Goal: Transaction & Acquisition: Purchase product/service

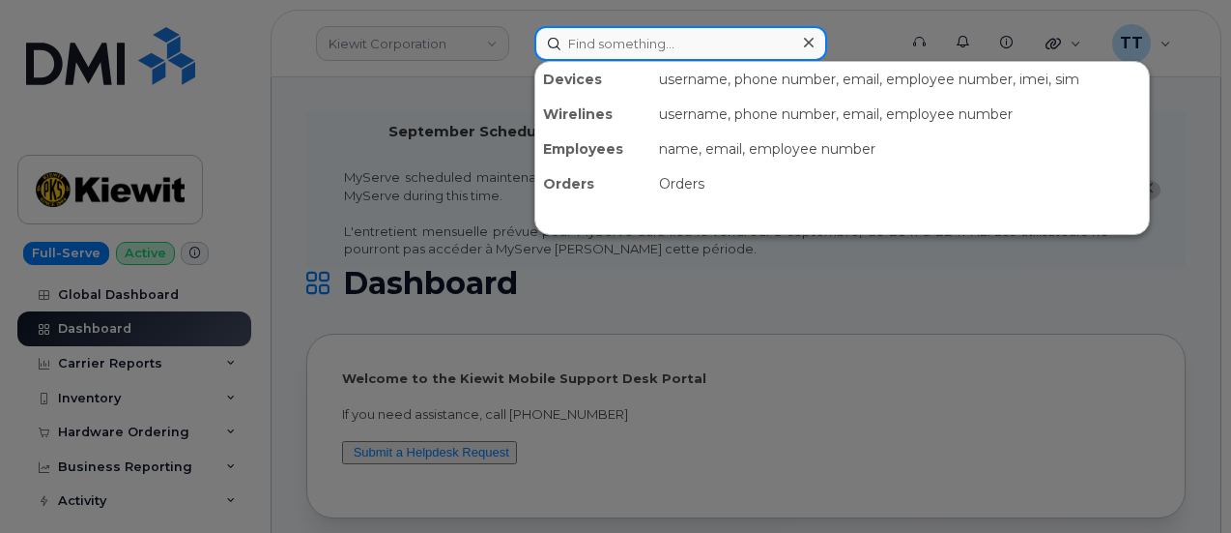
click at [689, 33] on input at bounding box center [680, 43] width 293 height 35
paste input "299826"
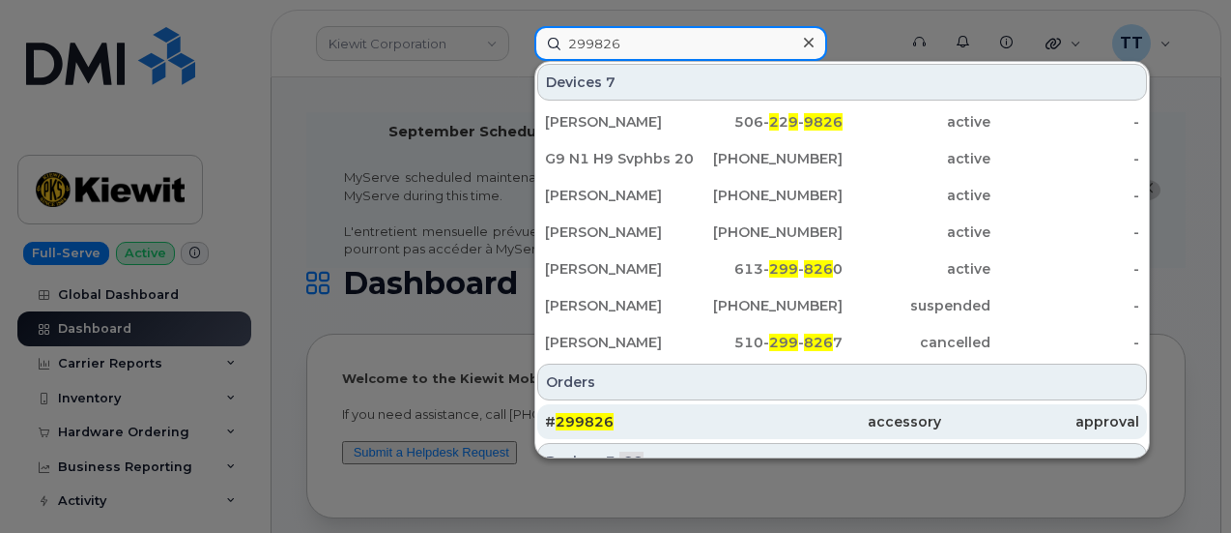
type input "299826"
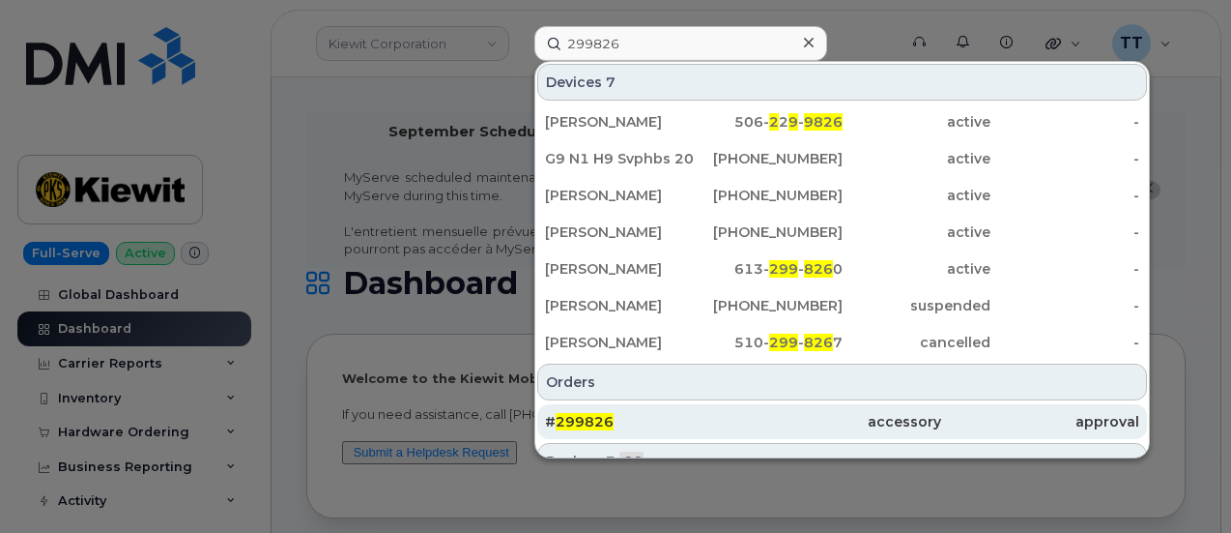
click at [649, 415] on div "# 299826" at bounding box center [644, 421] width 198 height 19
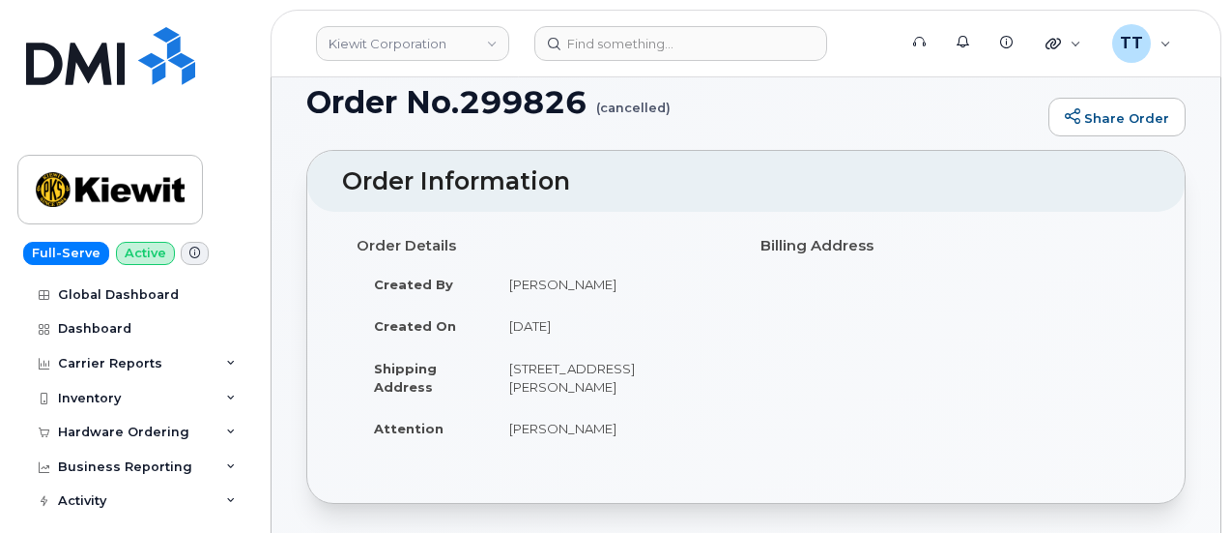
scroll to position [193, 0]
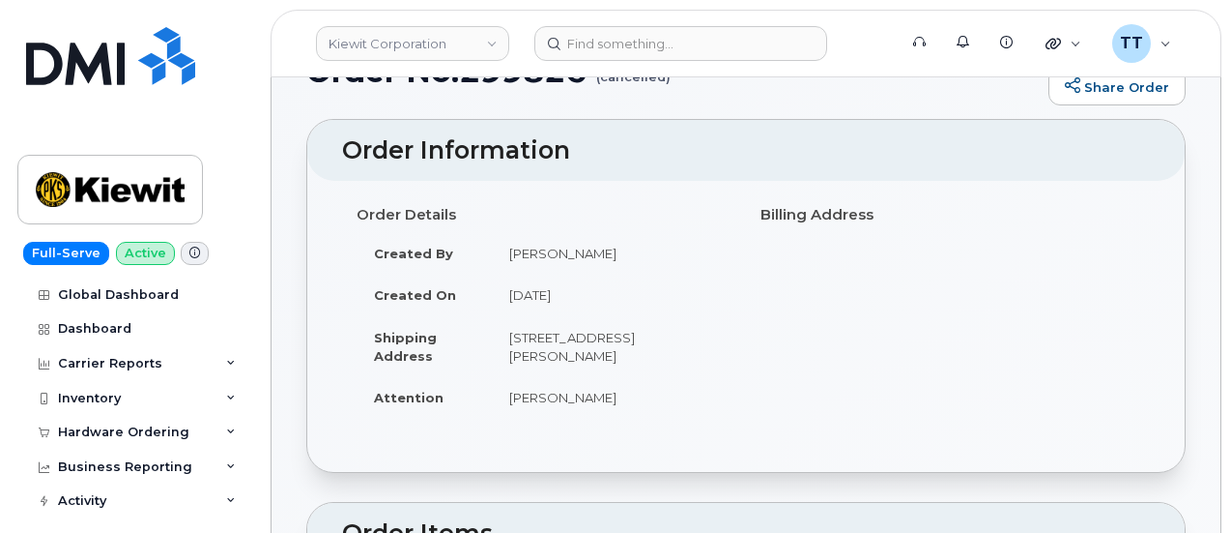
click at [589, 343] on td "4113 Mount Zion rd, Swanton, MD, 21561, USA" at bounding box center [612, 346] width 240 height 60
click at [588, 342] on td "4113 Mount Zion rd, Swanton, MD, 21561, USA" at bounding box center [612, 346] width 240 height 60
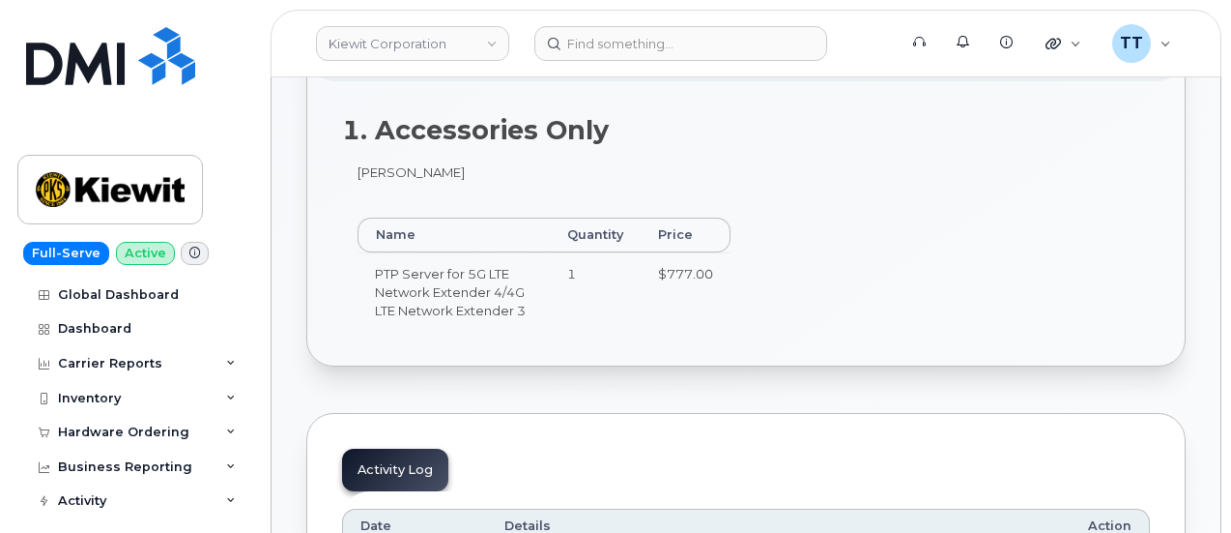
scroll to position [387, 0]
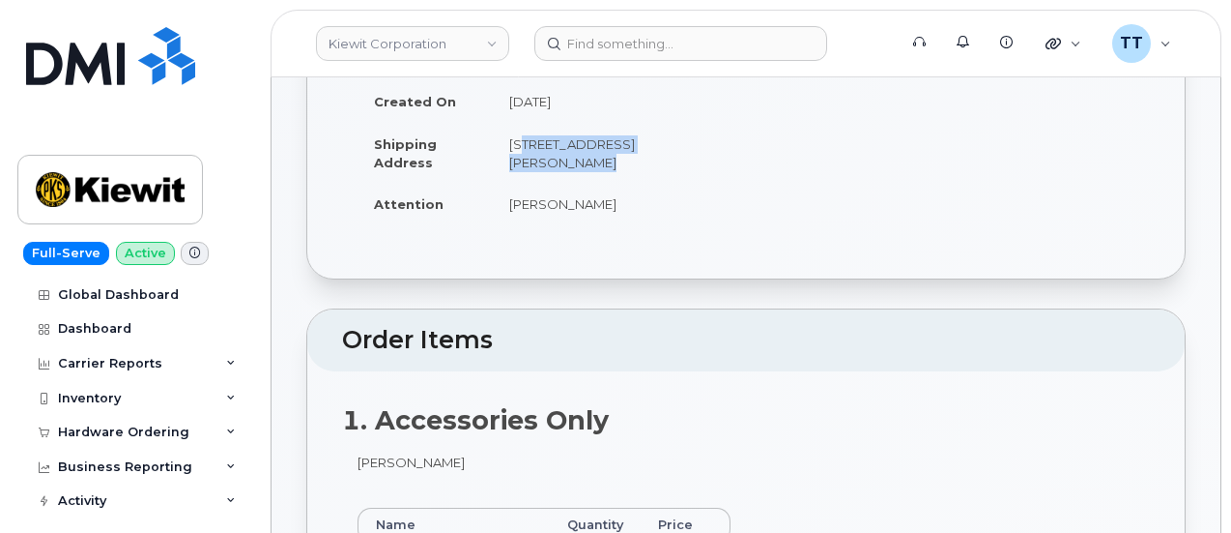
copy tbody "4113 Mount Zion rd, Swanton, MD, 21561, USA"
click at [650, 187] on td "Jade Greenberg" at bounding box center [612, 204] width 240 height 43
click at [514, 158] on td "4113 Mount Zion rd, Swanton, MD, 21561, USA" at bounding box center [612, 153] width 240 height 60
copy td "MD"
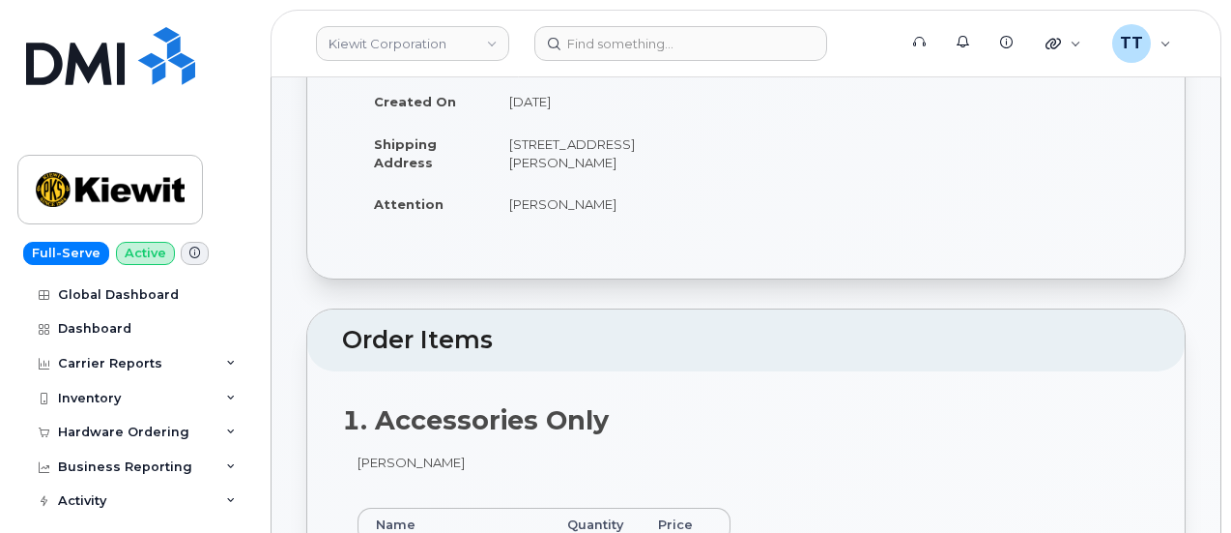
click at [656, 140] on td "4113 Mount Zion rd, Swanton, MD, 21561, USA" at bounding box center [612, 153] width 240 height 60
copy td "Swanton"
click at [553, 159] on td "4113 Mount Zion rd, Swanton, MD, 21561, USA" at bounding box center [612, 153] width 240 height 60
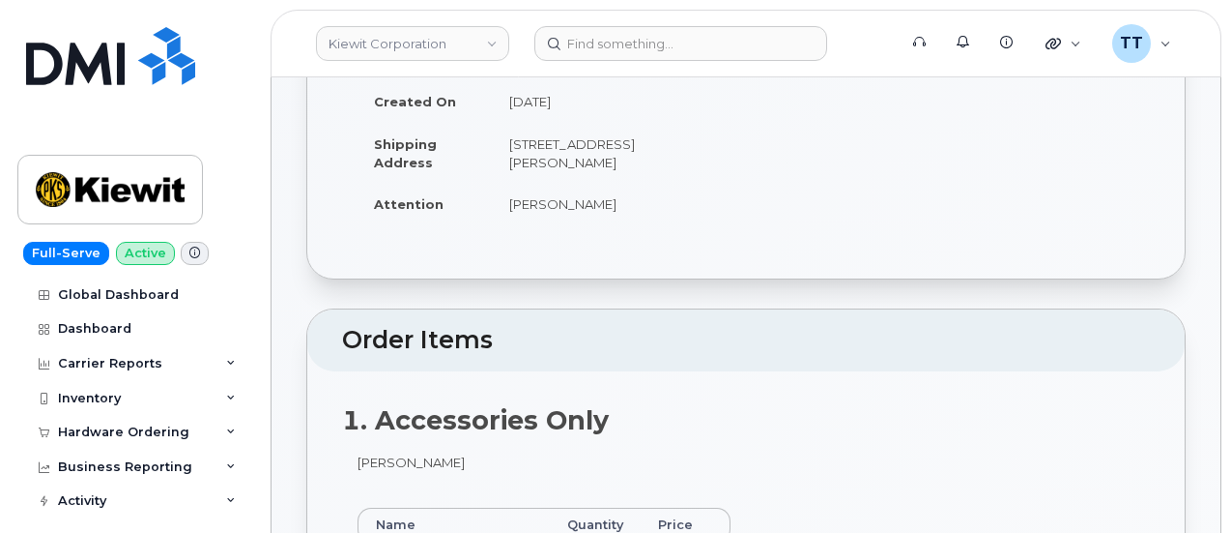
copy td "21561"
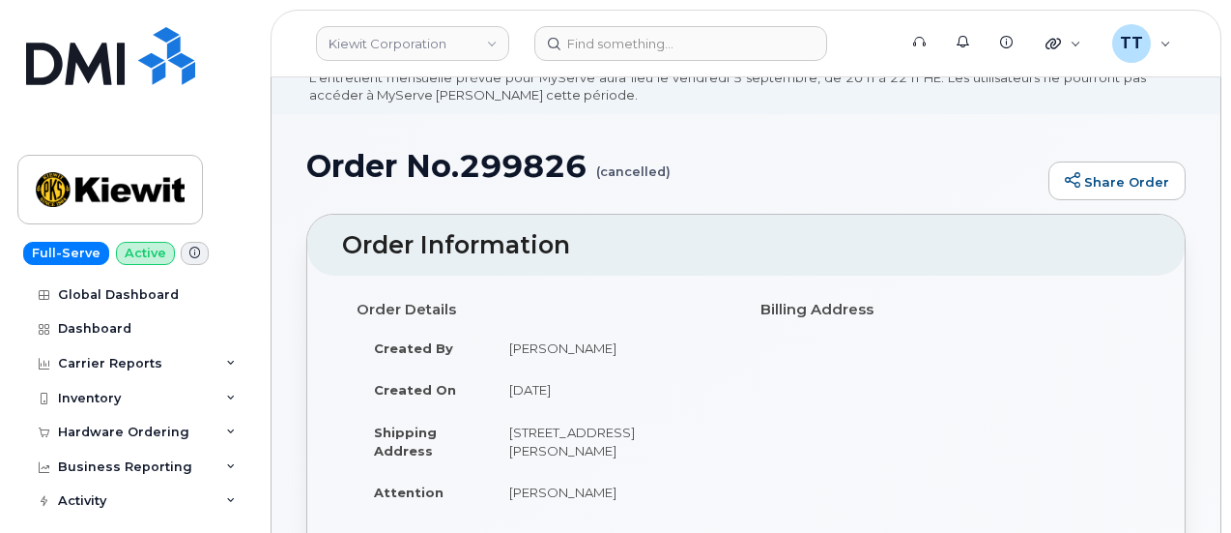
scroll to position [97, 0]
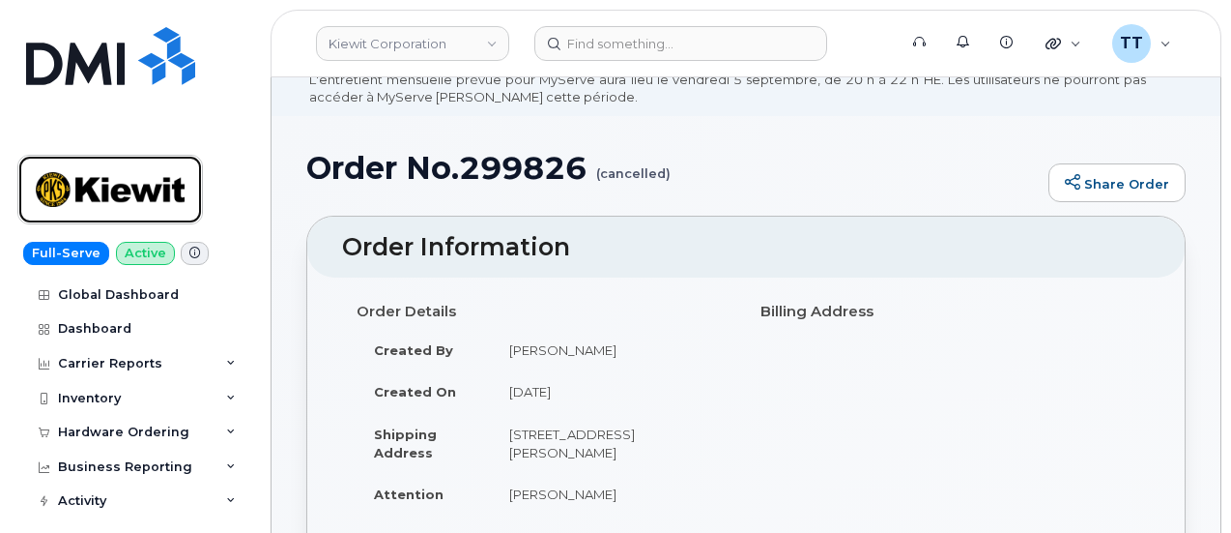
click at [106, 205] on img at bounding box center [110, 189] width 149 height 56
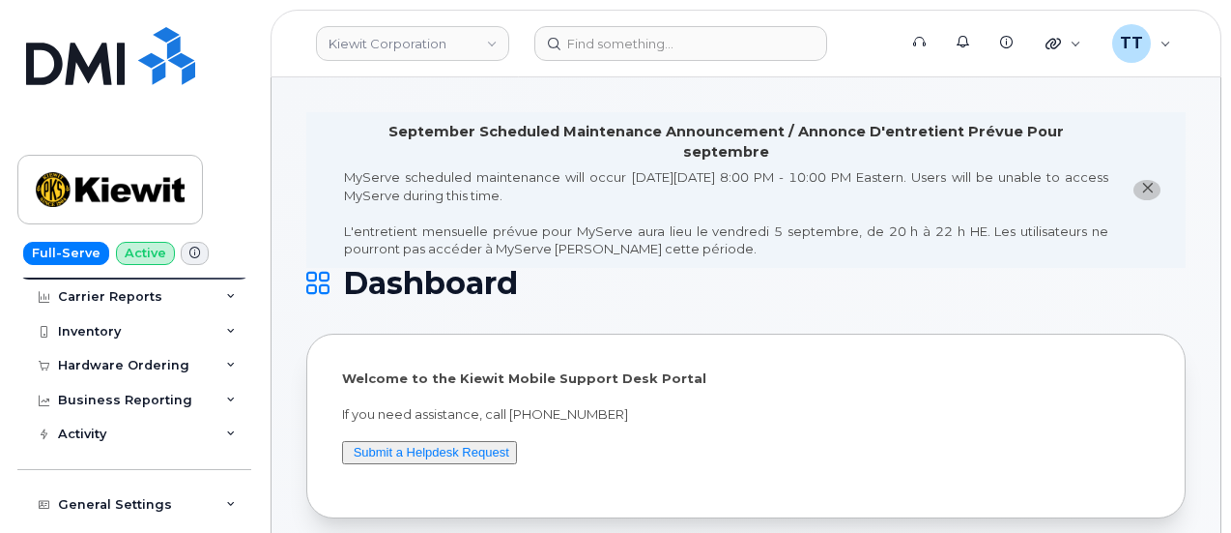
scroll to position [97, 0]
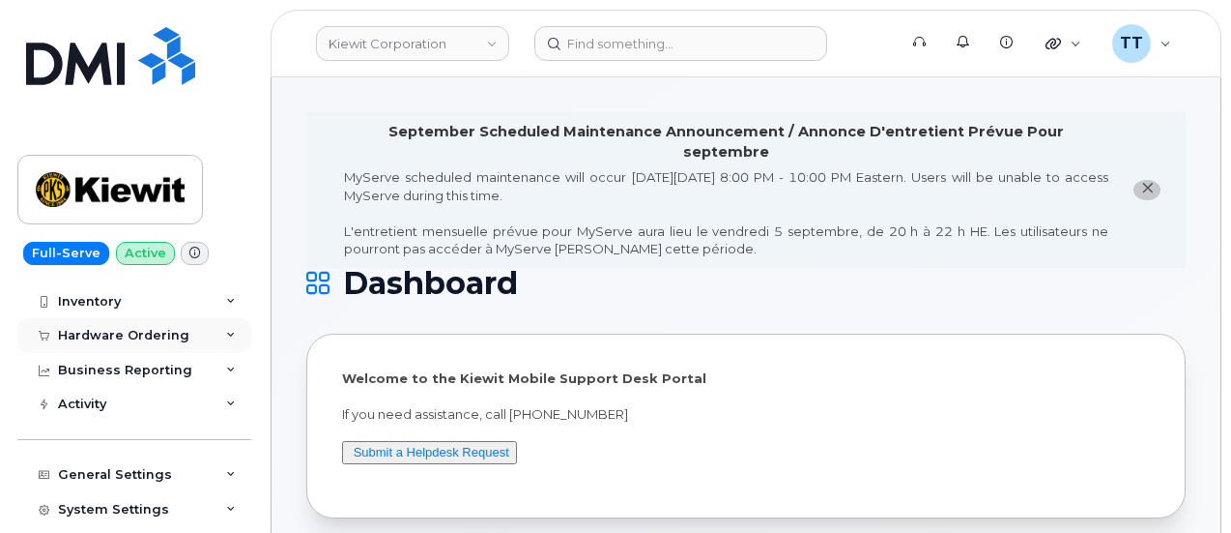
click at [123, 331] on div "Hardware Ordering" at bounding box center [123, 335] width 131 height 15
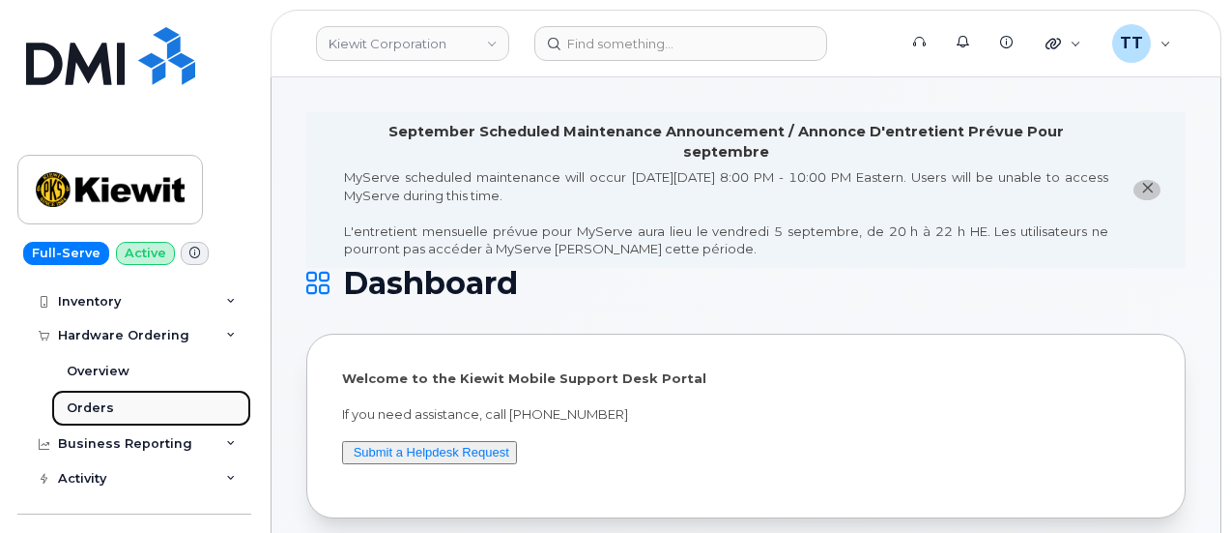
click at [93, 411] on div "Orders" at bounding box center [90, 407] width 47 height 17
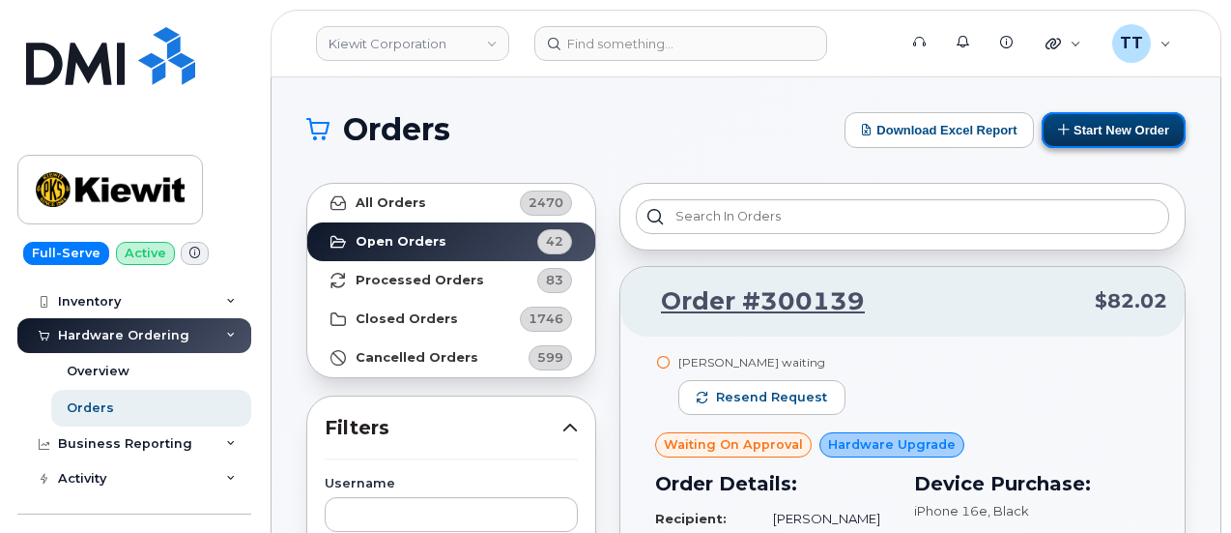
click at [1128, 135] on button "Start New Order" at bounding box center [1114, 130] width 144 height 36
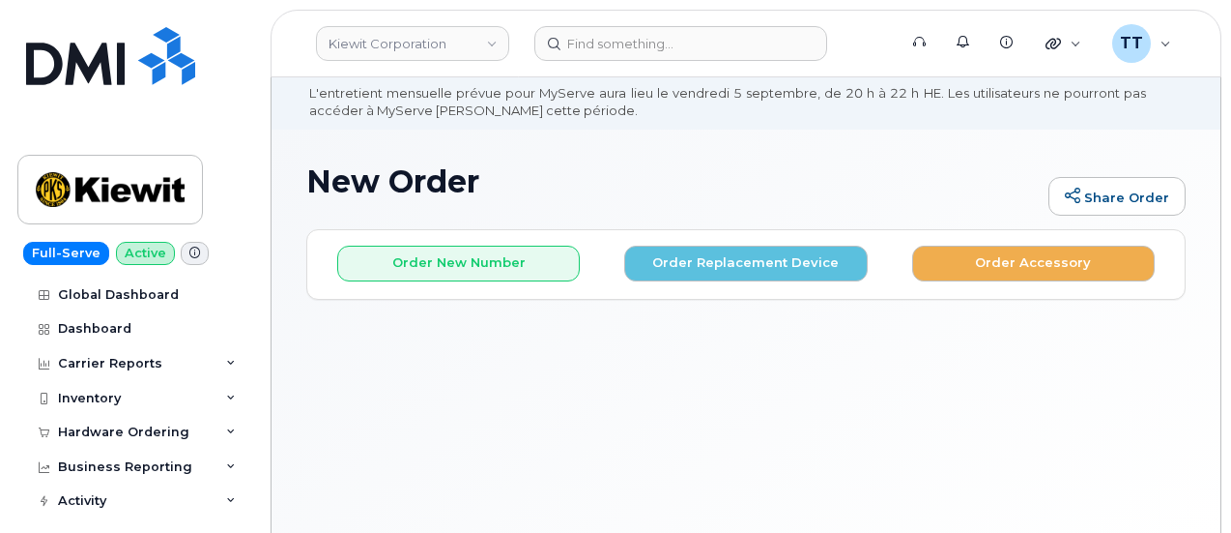
scroll to position [144, 0]
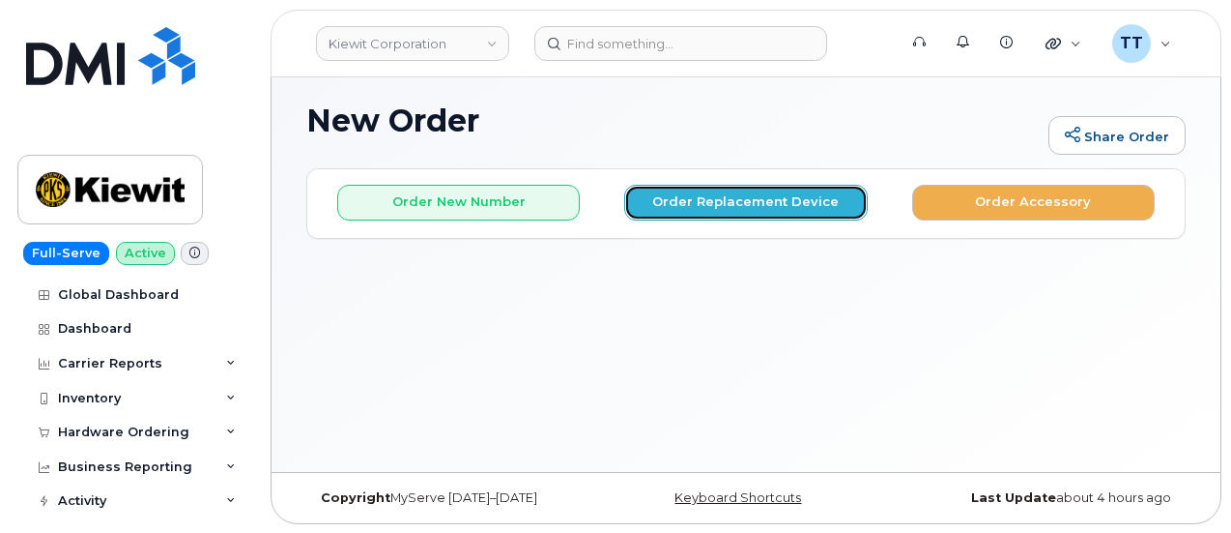
click at [736, 208] on button "Order Replacement Device" at bounding box center [745, 203] width 243 height 36
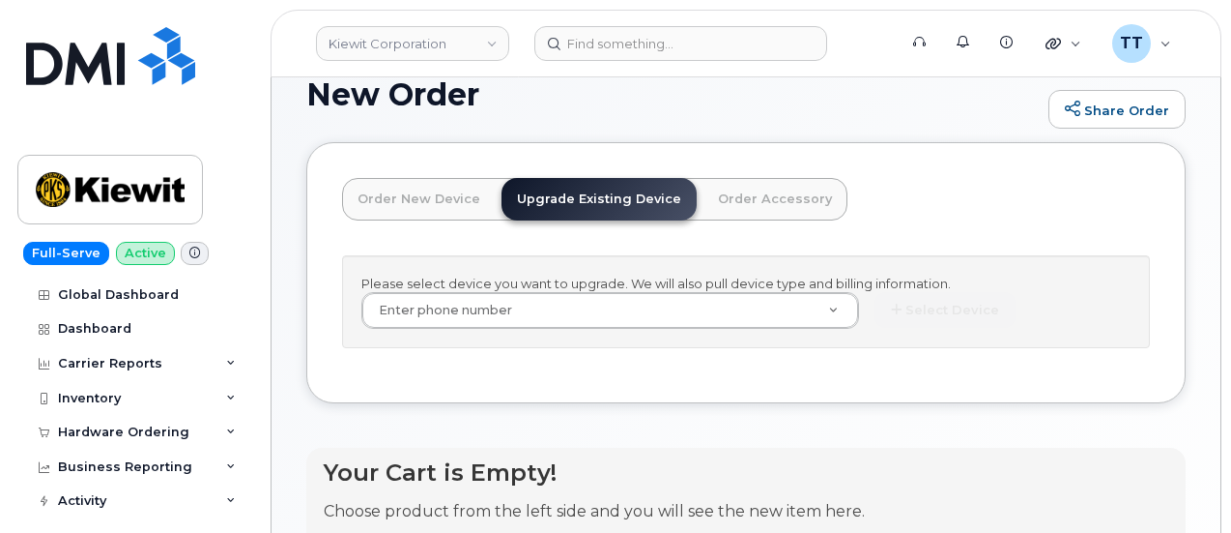
scroll to position [181, 0]
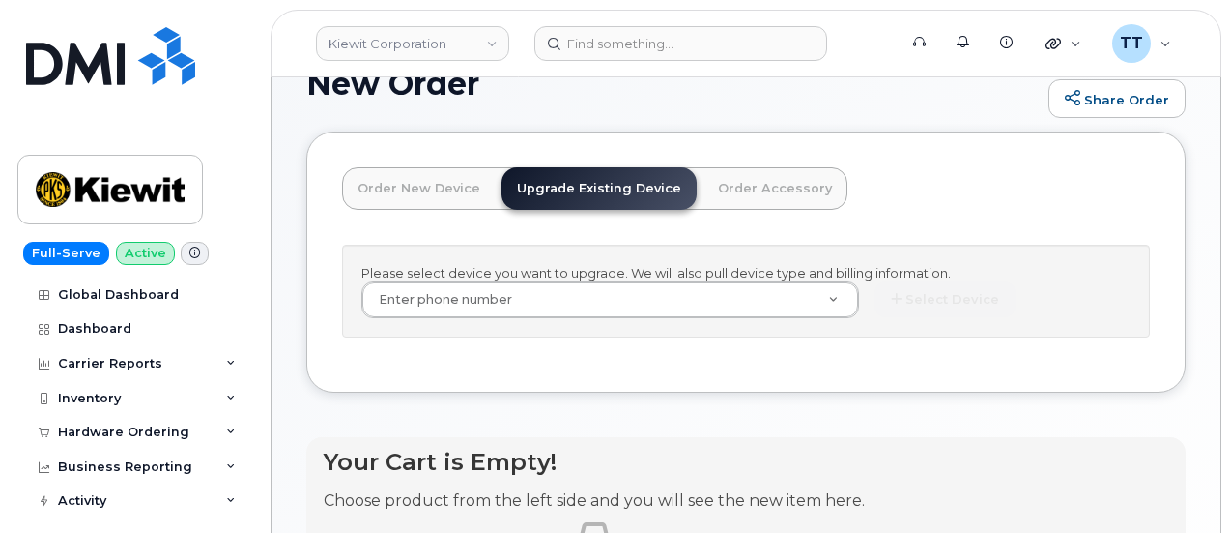
click at [353, 187] on link "Order New Device" at bounding box center [419, 188] width 154 height 43
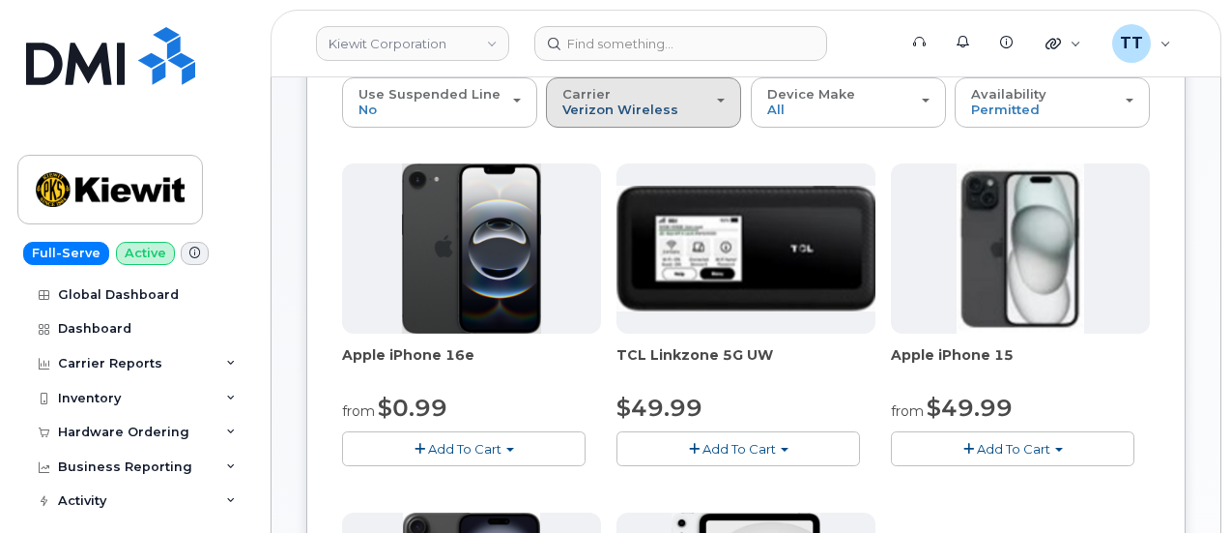
scroll to position [108, 0]
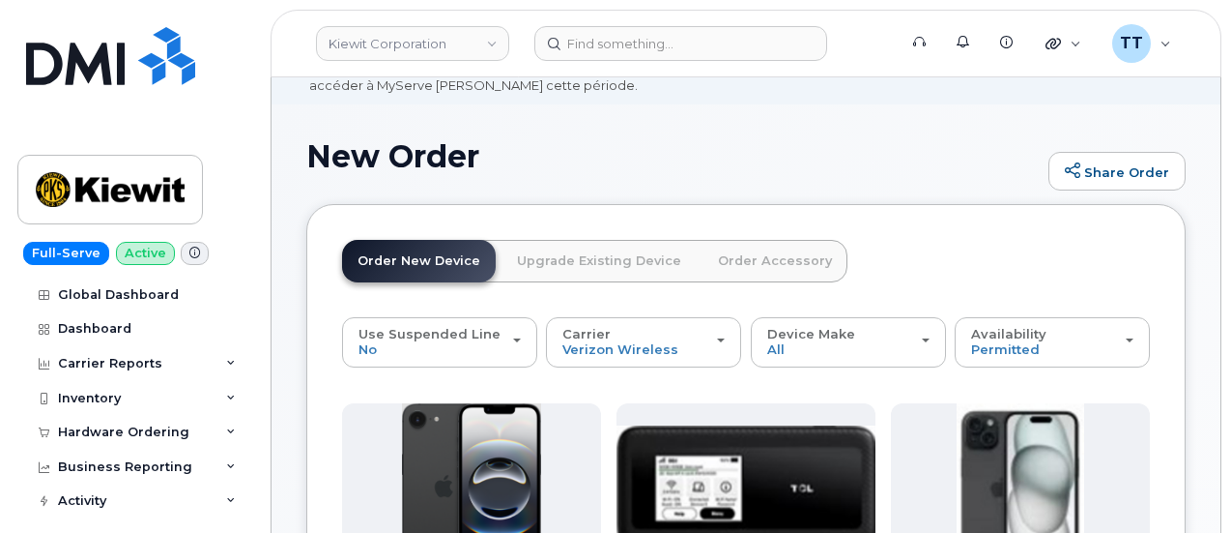
click at [529, 272] on link "Upgrade Existing Device" at bounding box center [599, 261] width 195 height 43
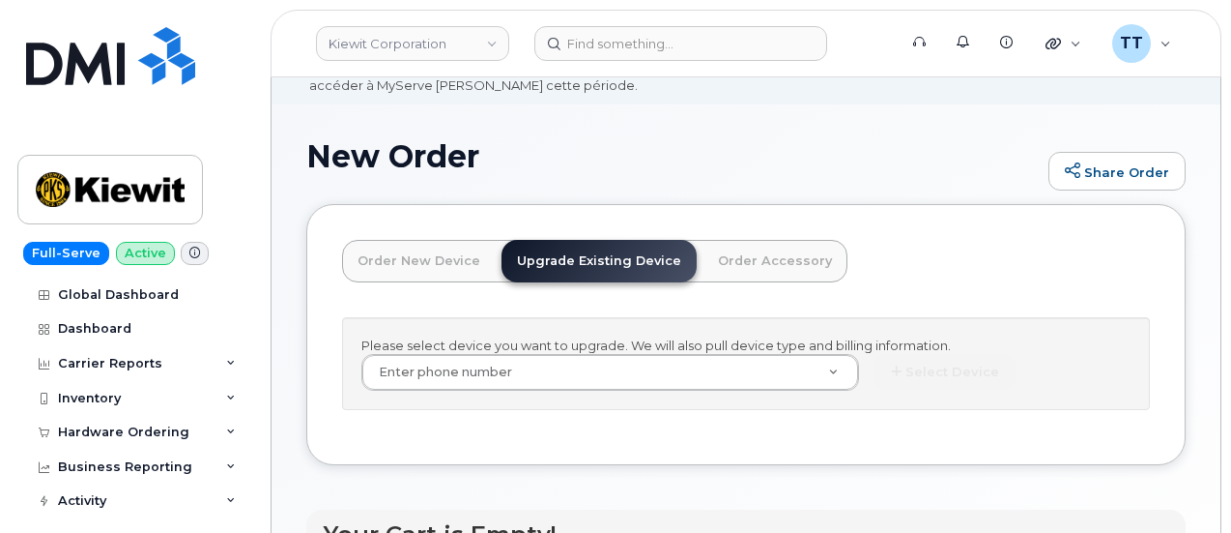
click at [548, 260] on link "Upgrade Existing Device" at bounding box center [599, 261] width 195 height 43
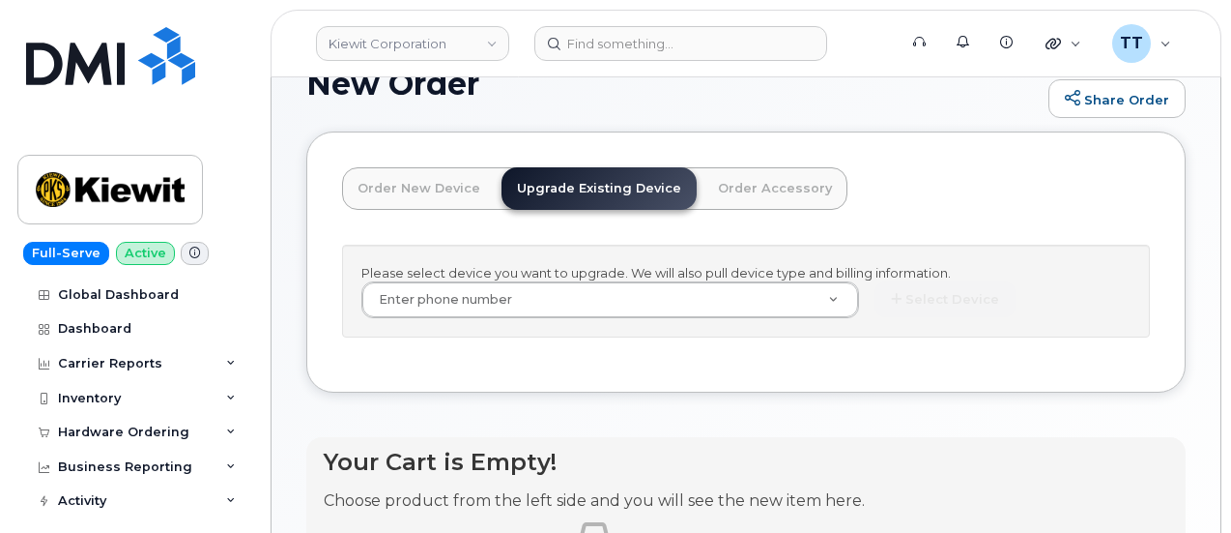
click at [761, 159] on div "Order New Device Upgrade Existing Device Order Accessory Order new device and n…" at bounding box center [745, 262] width 879 height 262
click at [758, 173] on link "Order Accessory" at bounding box center [775, 188] width 145 height 43
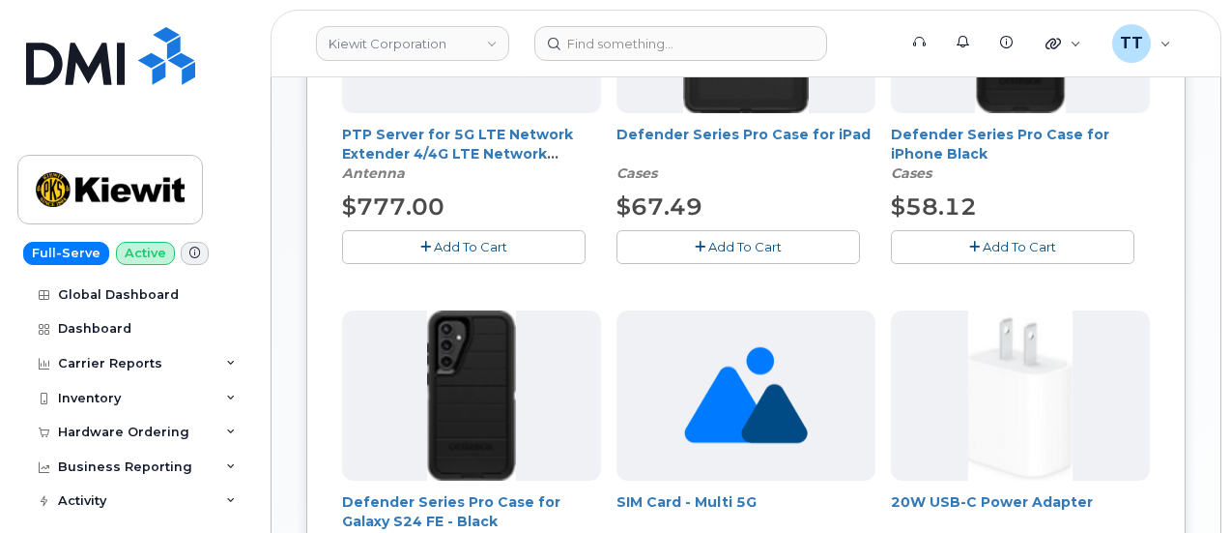
scroll to position [664, 0]
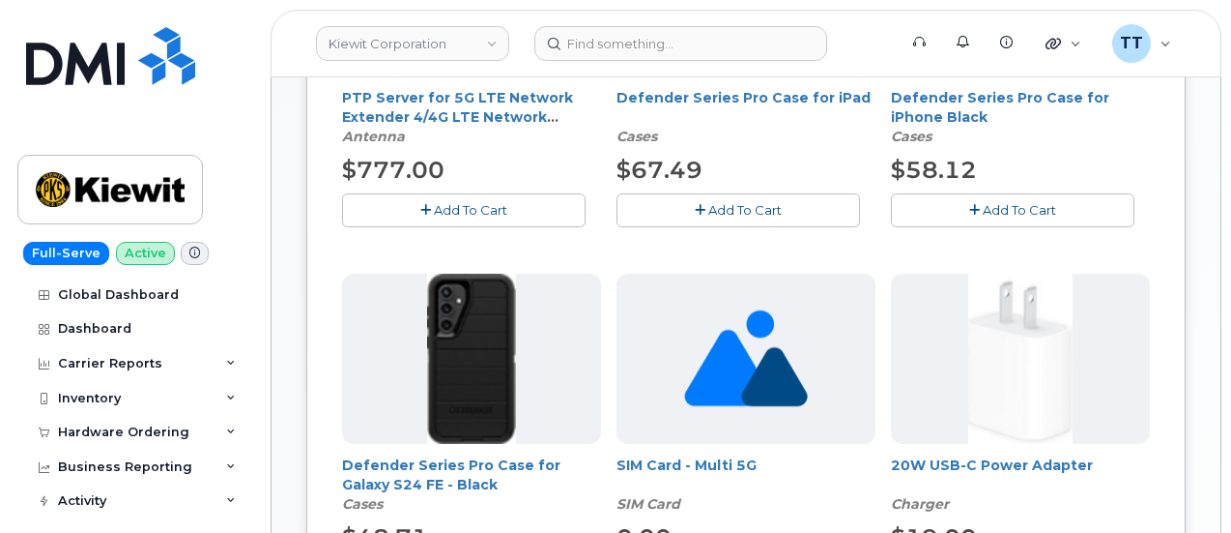
click at [435, 208] on span "Add To Cart" at bounding box center [470, 209] width 73 height 15
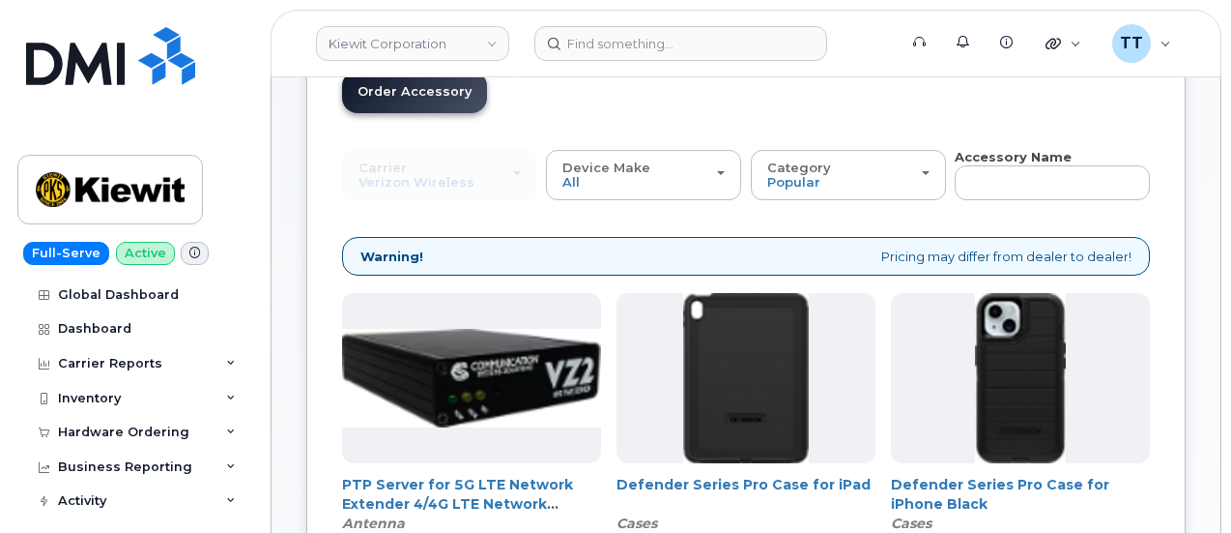
scroll to position [181, 0]
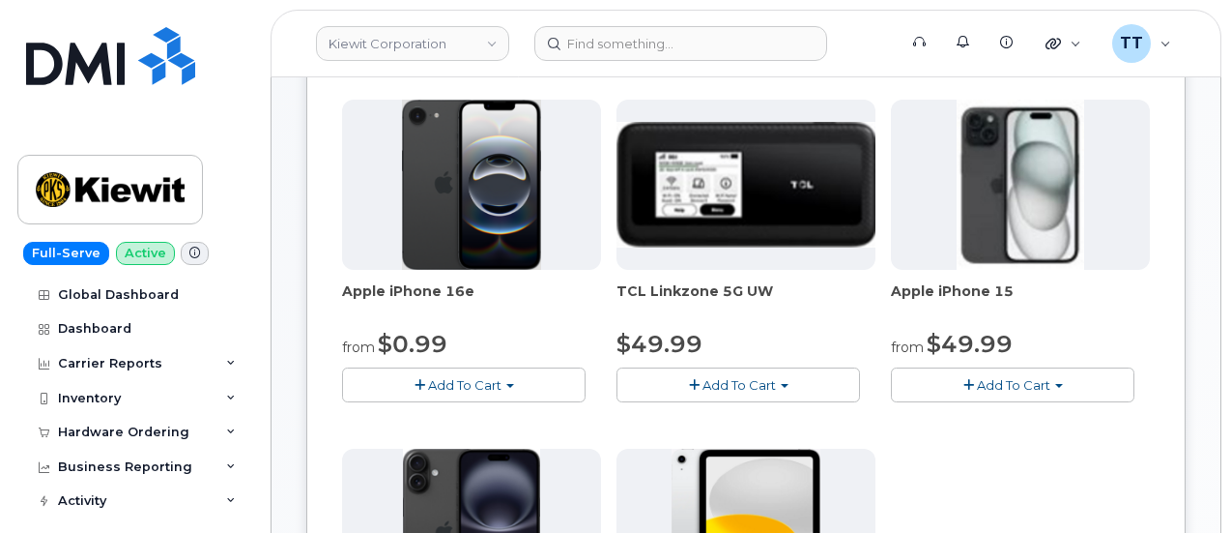
scroll to position [471, 0]
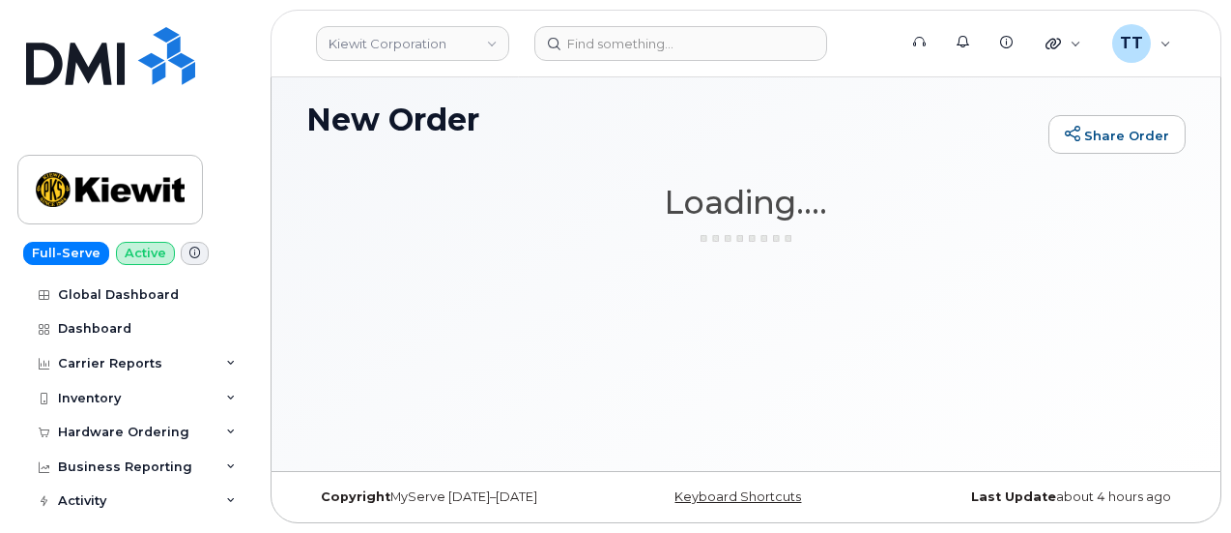
scroll to position [144, 0]
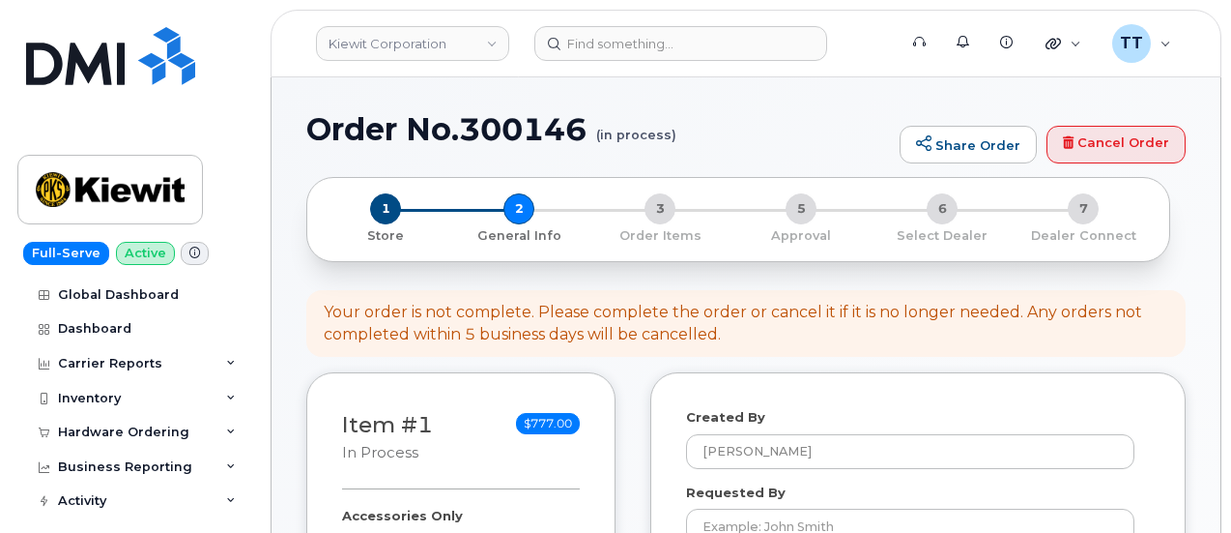
select select
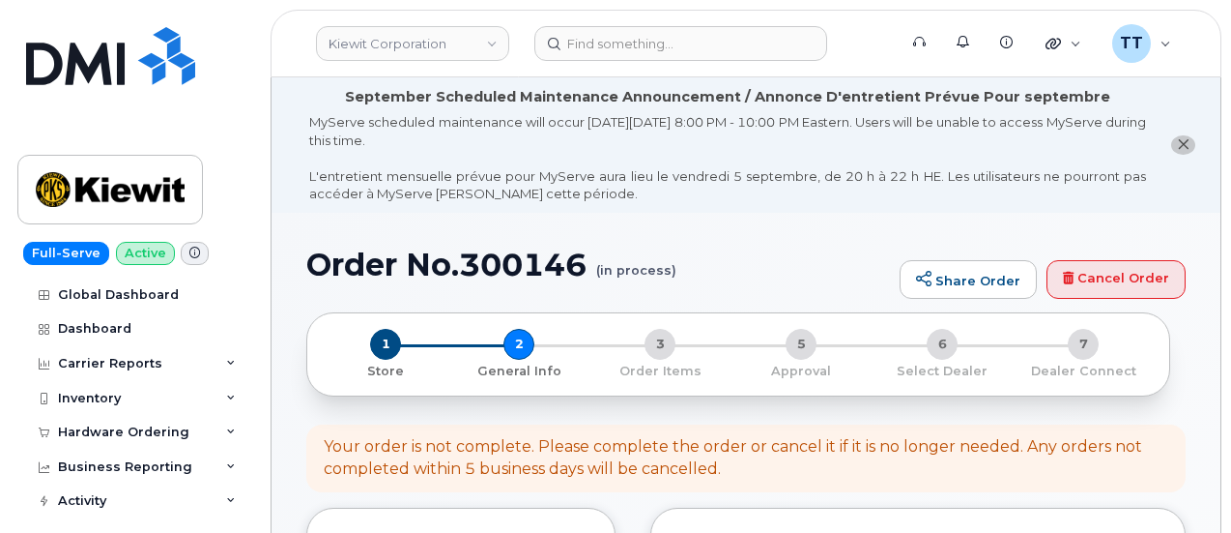
scroll to position [387, 0]
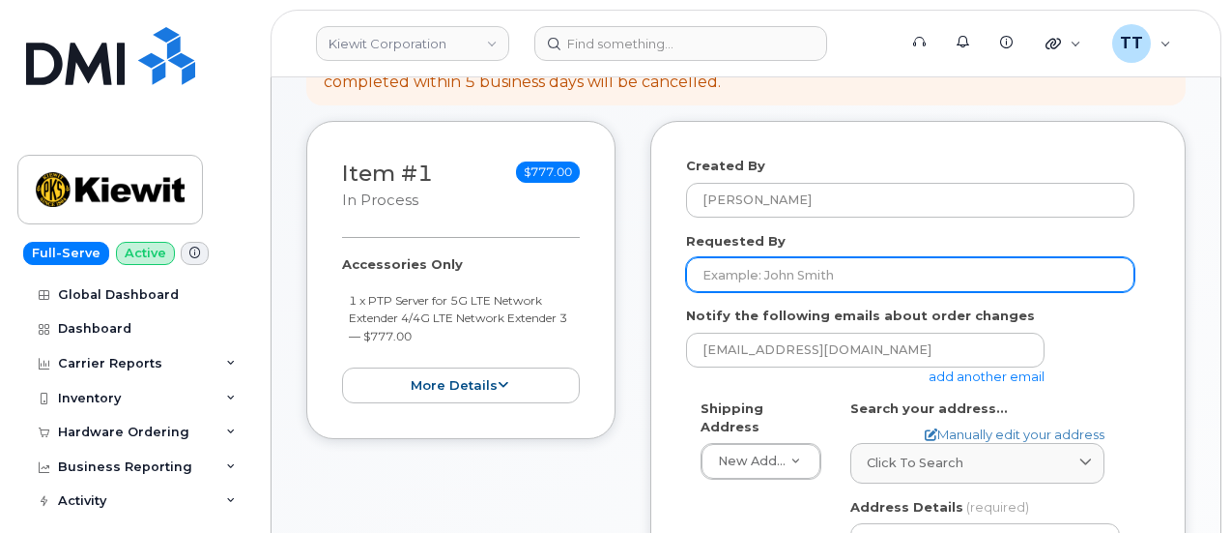
click at [793, 271] on input "Requested By" at bounding box center [910, 274] width 448 height 35
paste input "Steven Shim"
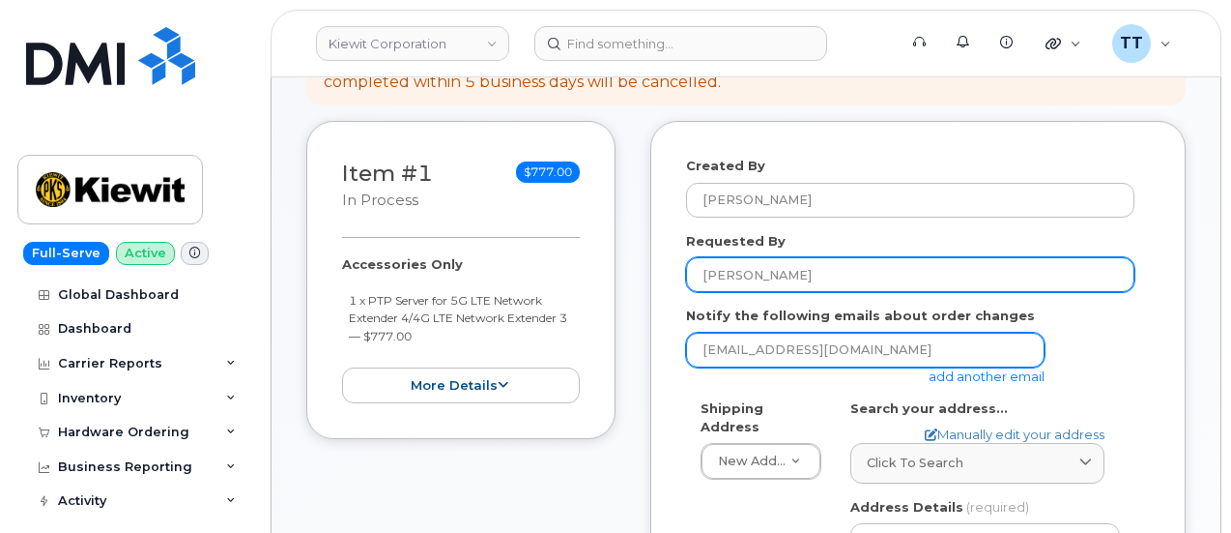
type input "Steven Shim"
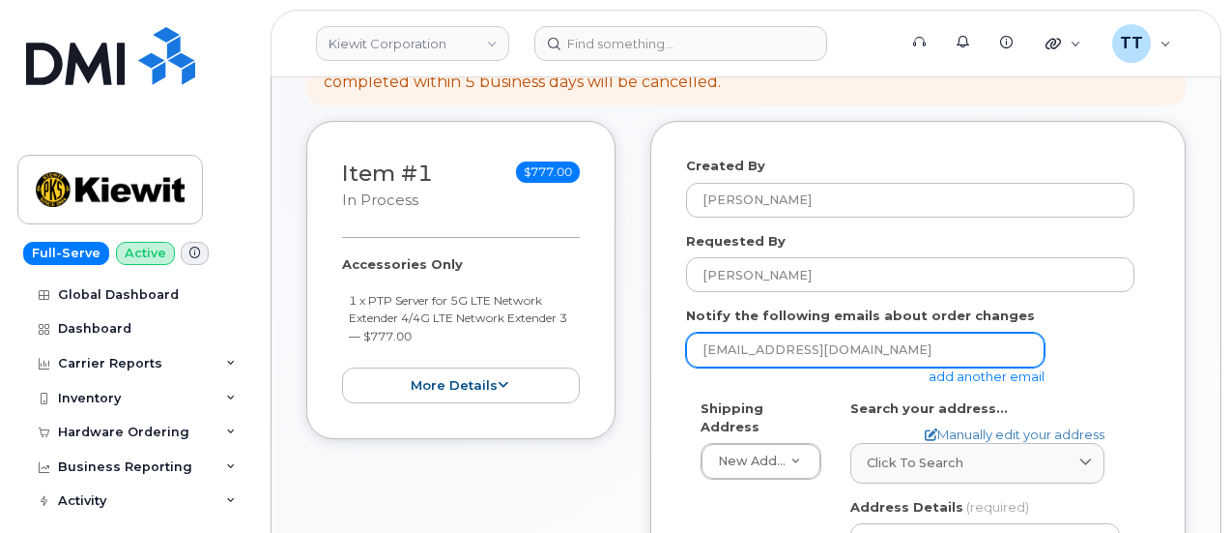
click at [804, 335] on input "[EMAIL_ADDRESS][DOMAIN_NAME]" at bounding box center [865, 349] width 359 height 35
click at [804, 336] on input "[EMAIL_ADDRESS][DOMAIN_NAME]" at bounding box center [865, 349] width 359 height 35
click at [803, 337] on input "[EMAIL_ADDRESS][DOMAIN_NAME]" at bounding box center [865, 349] width 359 height 35
click at [777, 359] on input "email" at bounding box center [865, 349] width 359 height 35
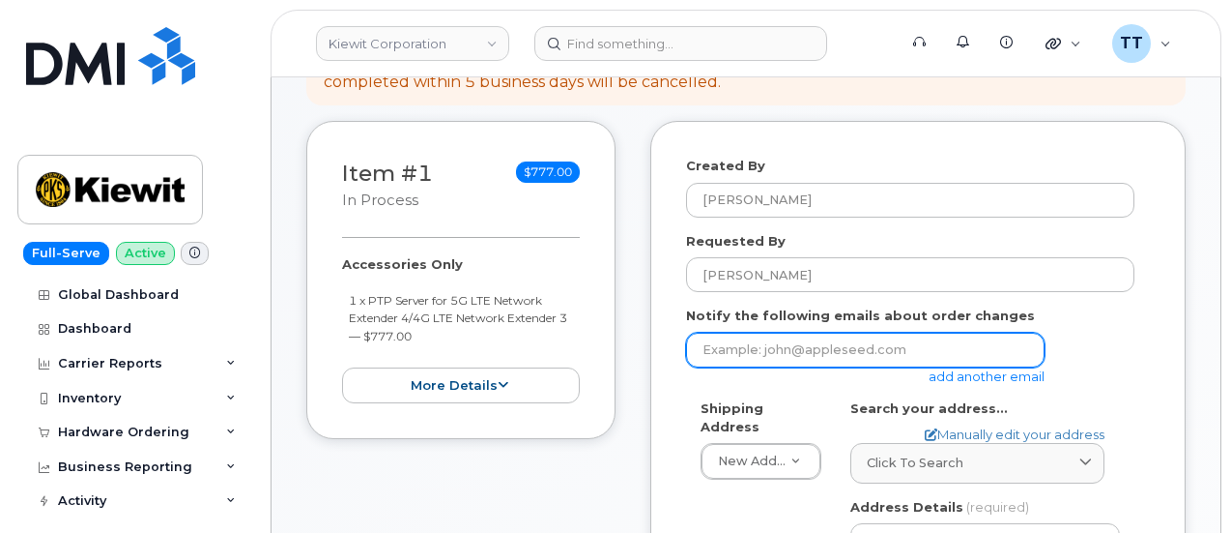
paste input "[PERSON_NAME][EMAIL_ADDRESS][PERSON_NAME][DOMAIN_NAME]"
type input "[PERSON_NAME][EMAIL_ADDRESS][PERSON_NAME][DOMAIN_NAME]"
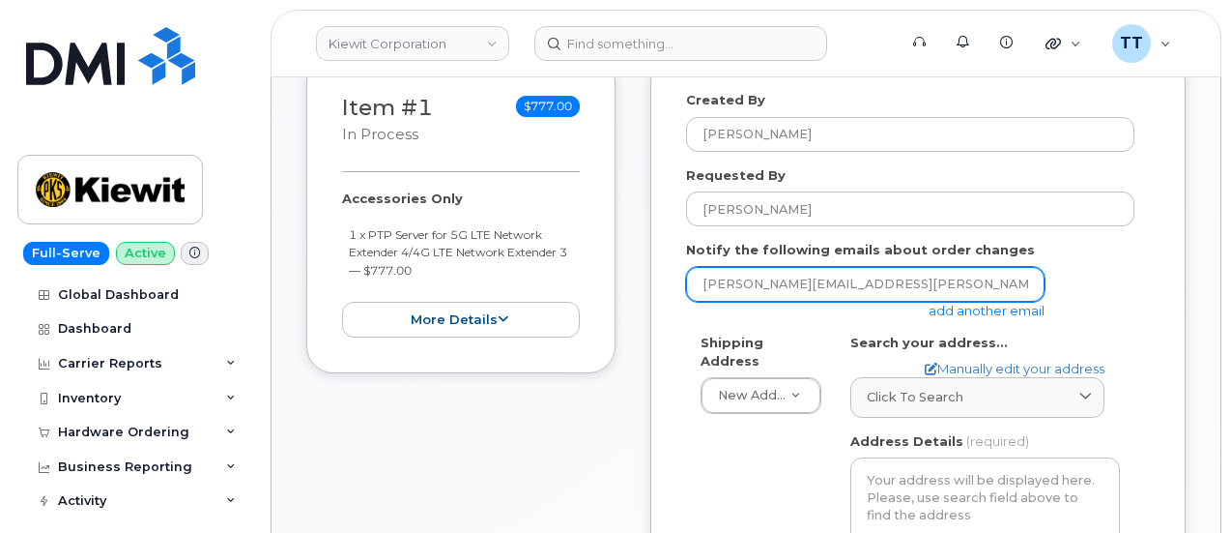
scroll to position [483, 0]
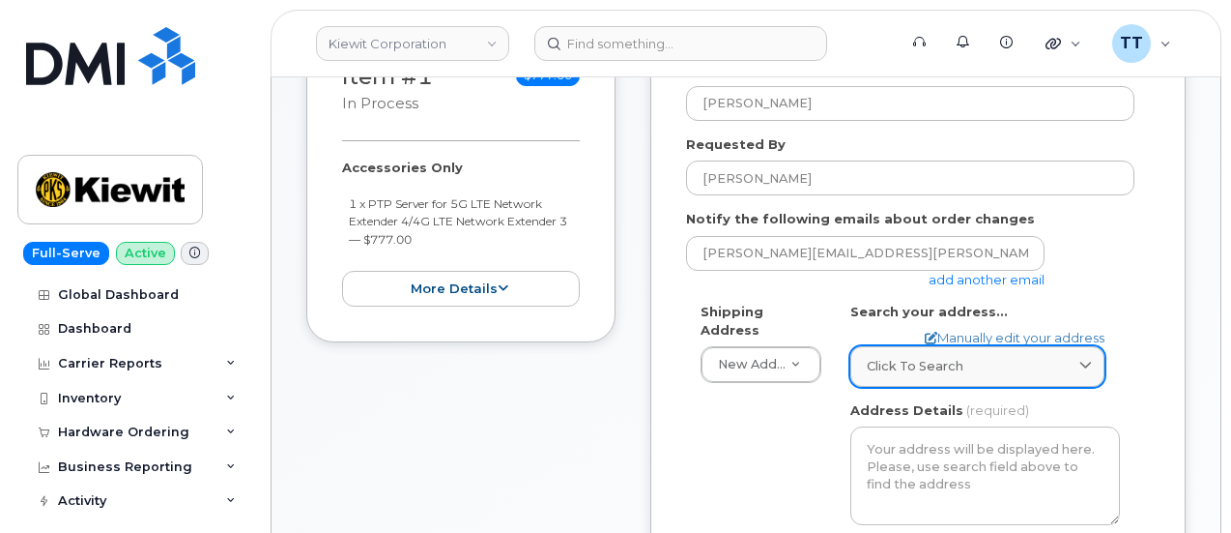
click at [913, 361] on span "Click to search" at bounding box center [915, 366] width 97 height 18
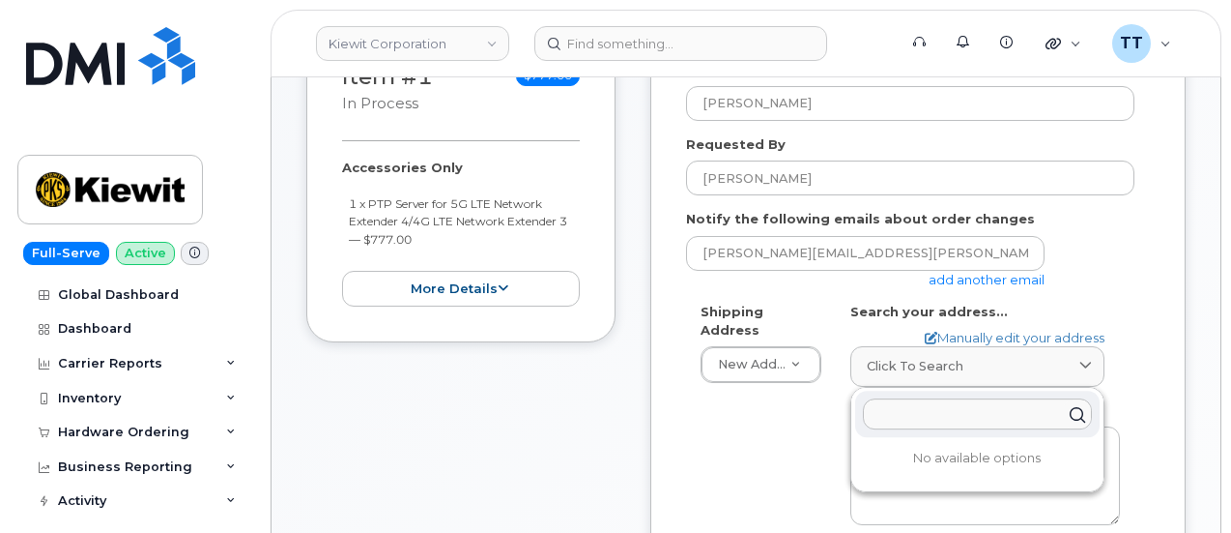
paste input "4113 Mount Zion rd, Swanton, MD, 21561, USA"
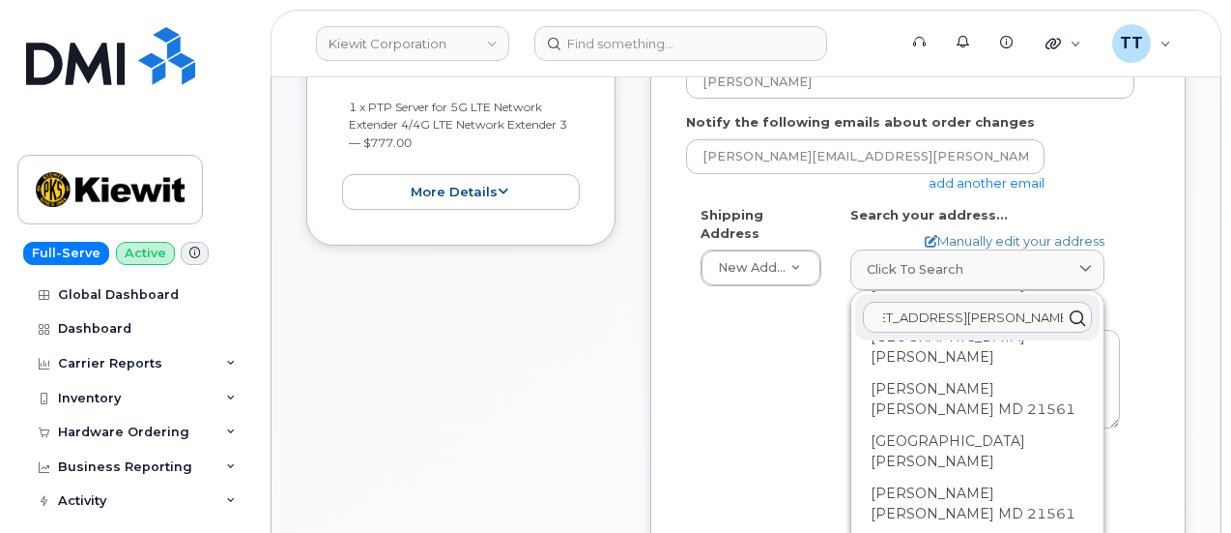
scroll to position [0, 0]
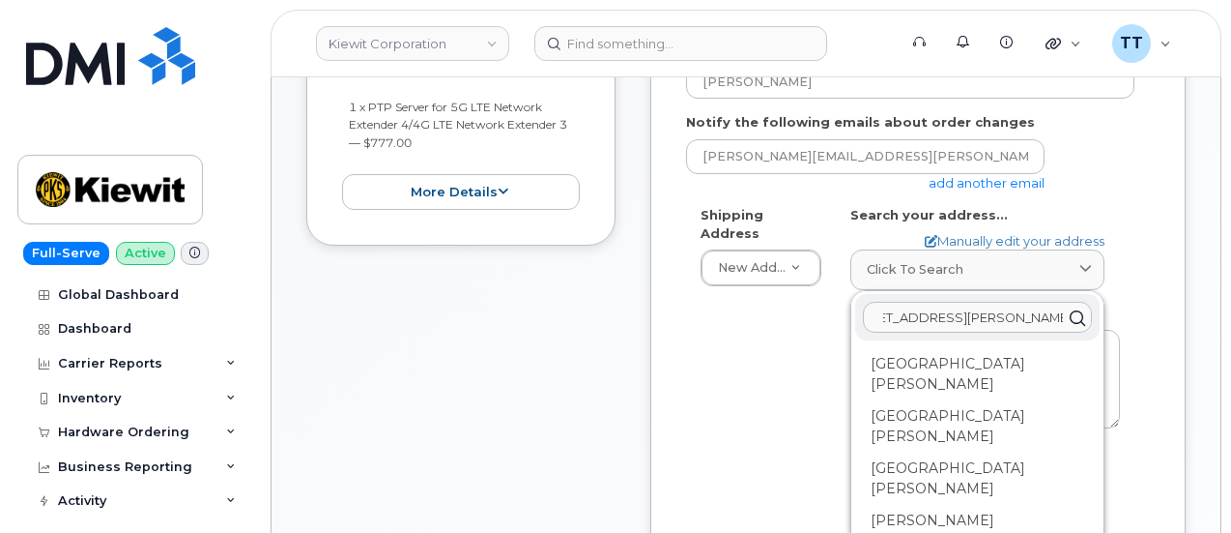
type input "4113 Mount Zion rd, Swanton, MD, 21561, USA"
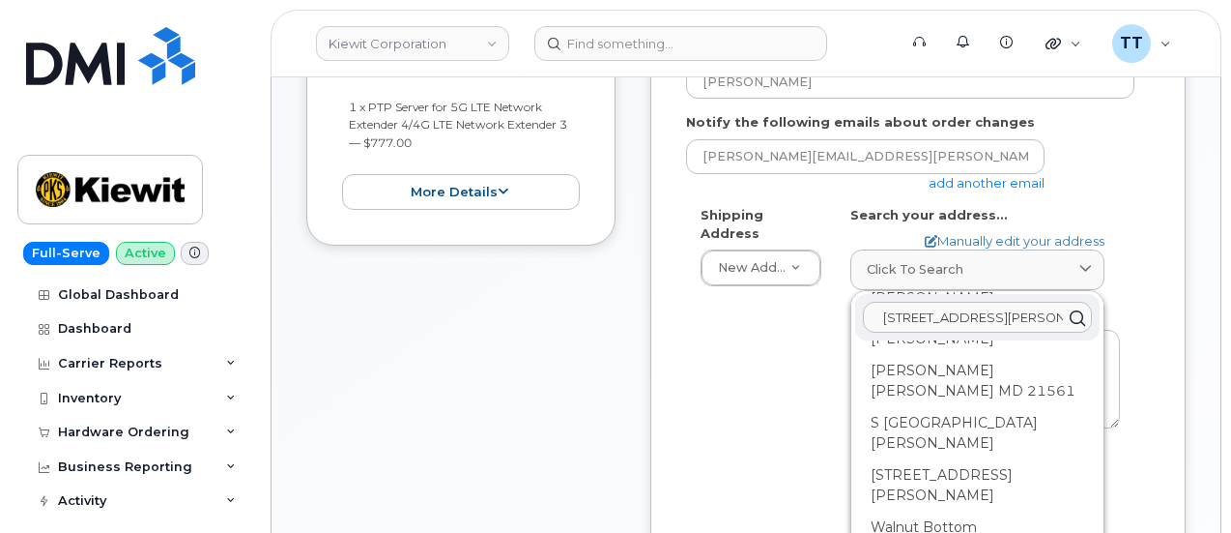
scroll to position [1160, 0]
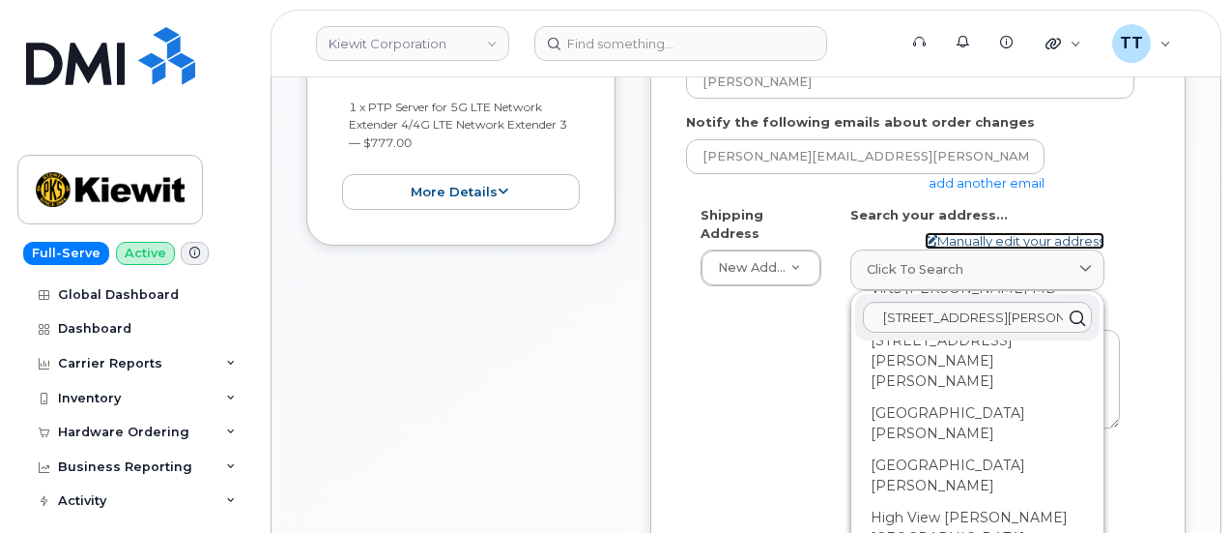
click at [985, 237] on link "Manually edit your address" at bounding box center [1015, 241] width 180 height 18
select select
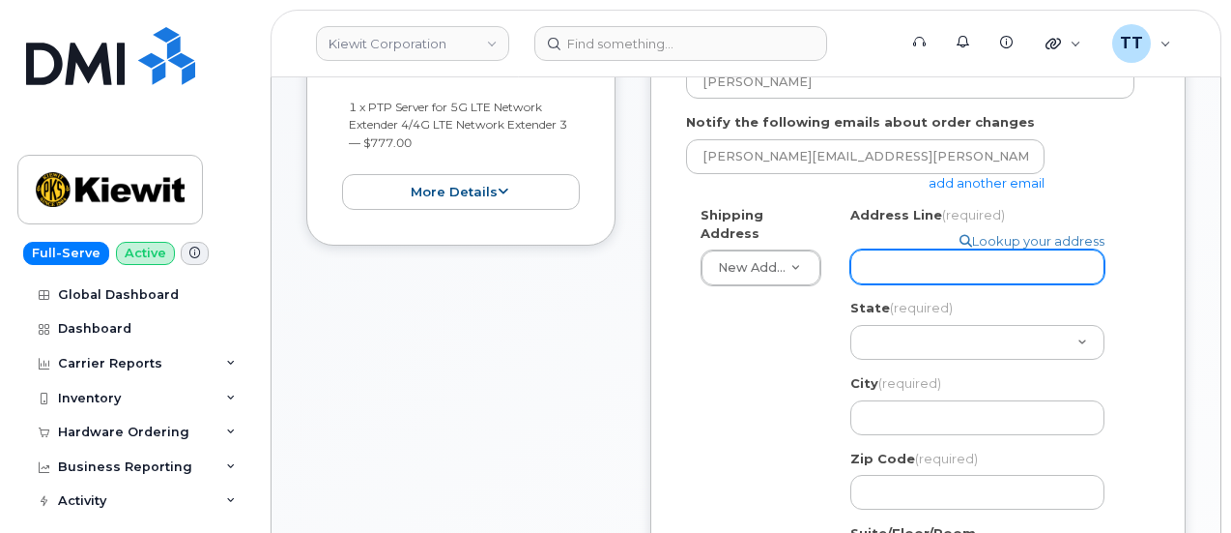
paste input "4113 Mount Zion rd, Swanton, MD, 21561, USA"
select select
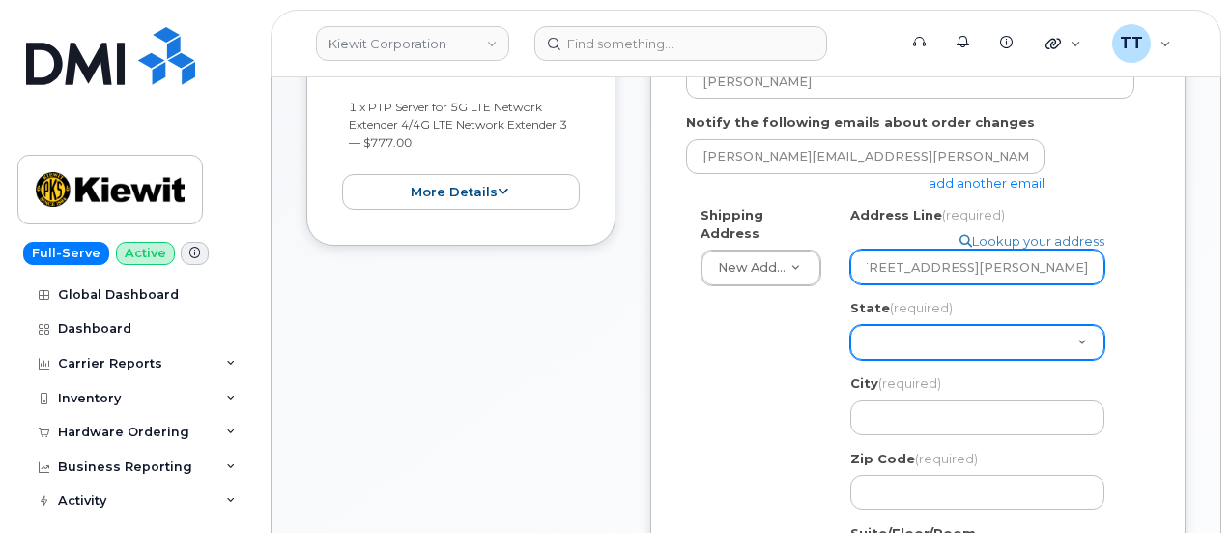
type input "4113 Mount Zion rd, Swanton, MD, 21561, USA"
click at [933, 339] on select "Alabama Alaska American Samoa Arizona Arkansas California Colorado Connecticut …" at bounding box center [977, 342] width 254 height 35
drag, startPoint x: 894, startPoint y: 326, endPoint x: 883, endPoint y: 340, distance: 18.0
click at [883, 340] on select "Alabama Alaska American Samoa Arizona Arkansas California Colorado Connecticut …" at bounding box center [977, 342] width 254 height 35
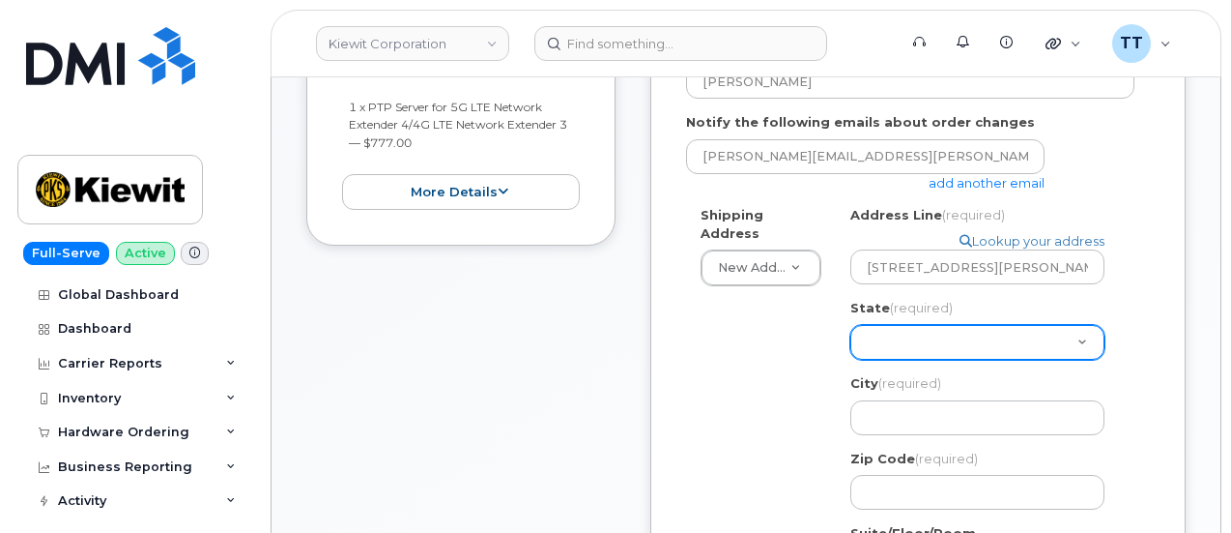
select select "MD"
click at [850, 325] on select "Alabama Alaska American Samoa Arizona Arkansas California Colorado Connecticut …" at bounding box center [977, 342] width 254 height 35
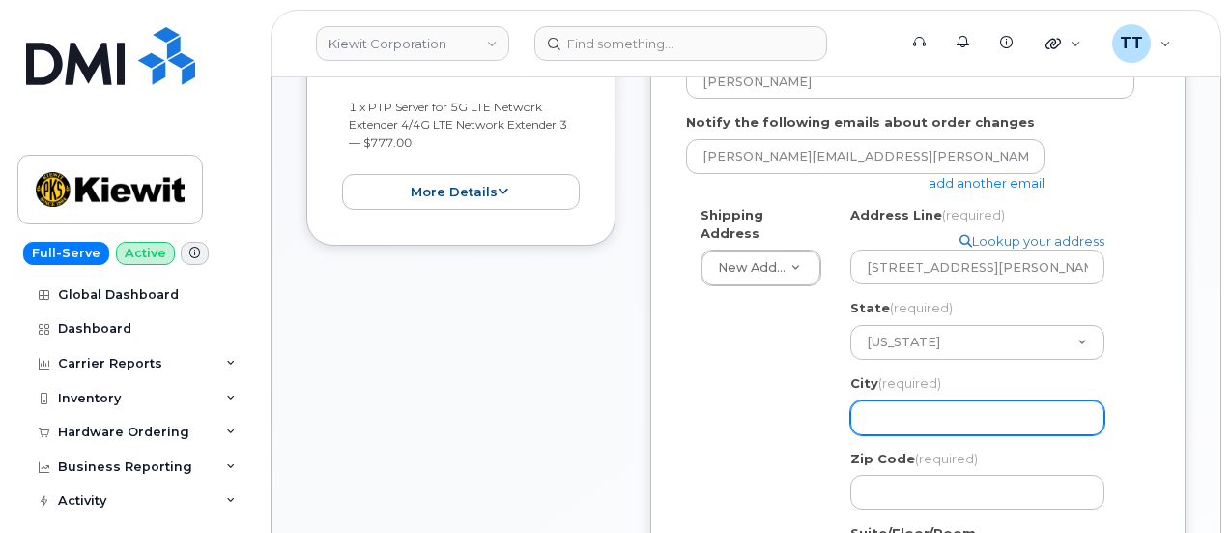
paste input "Swanton"
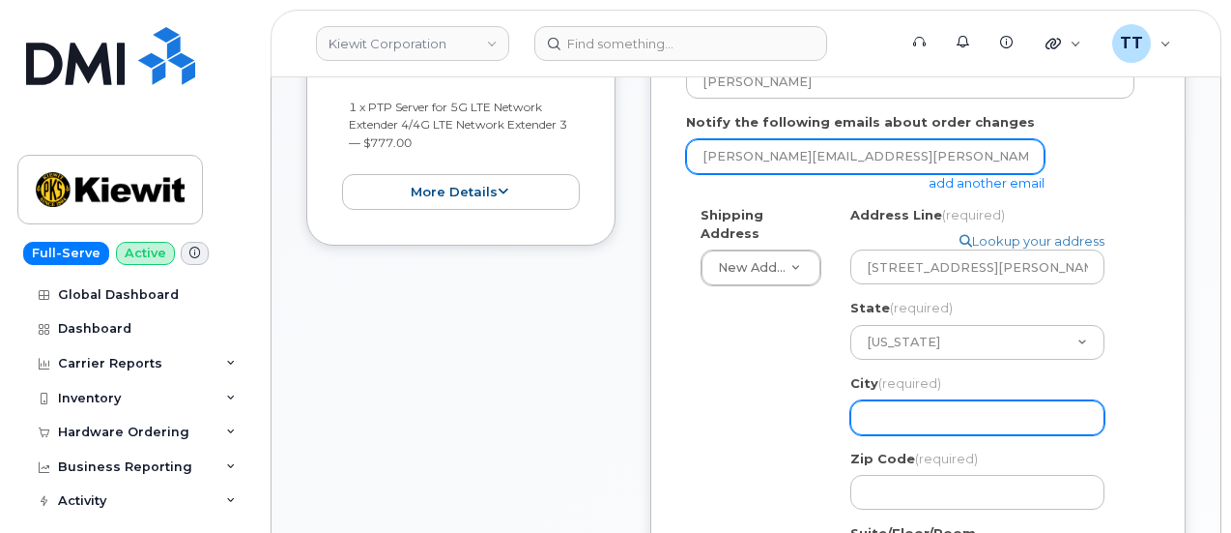
select select
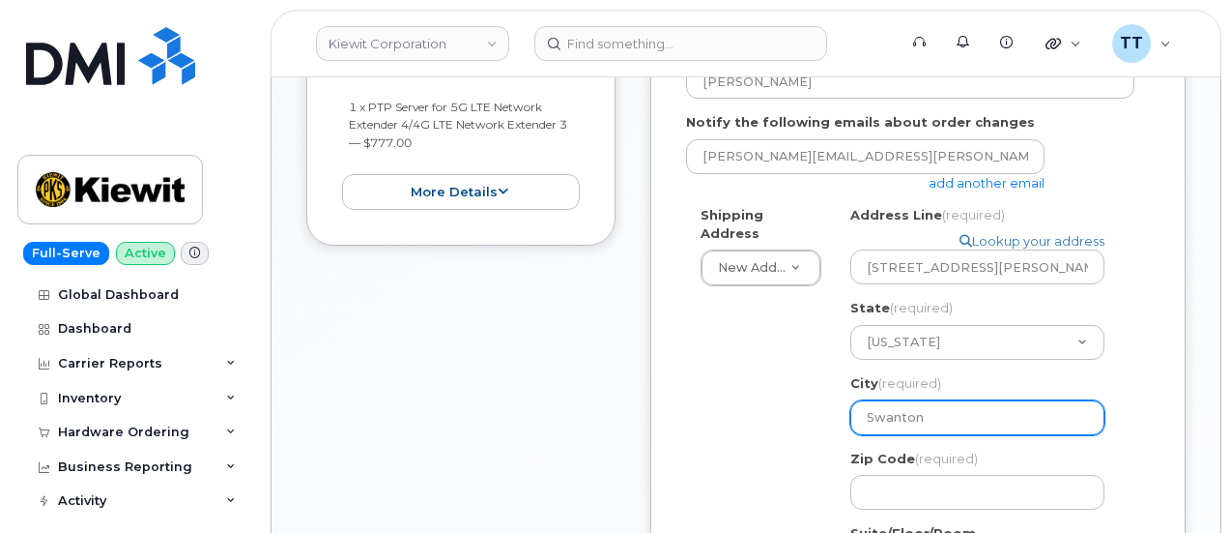
type input "Swanton"
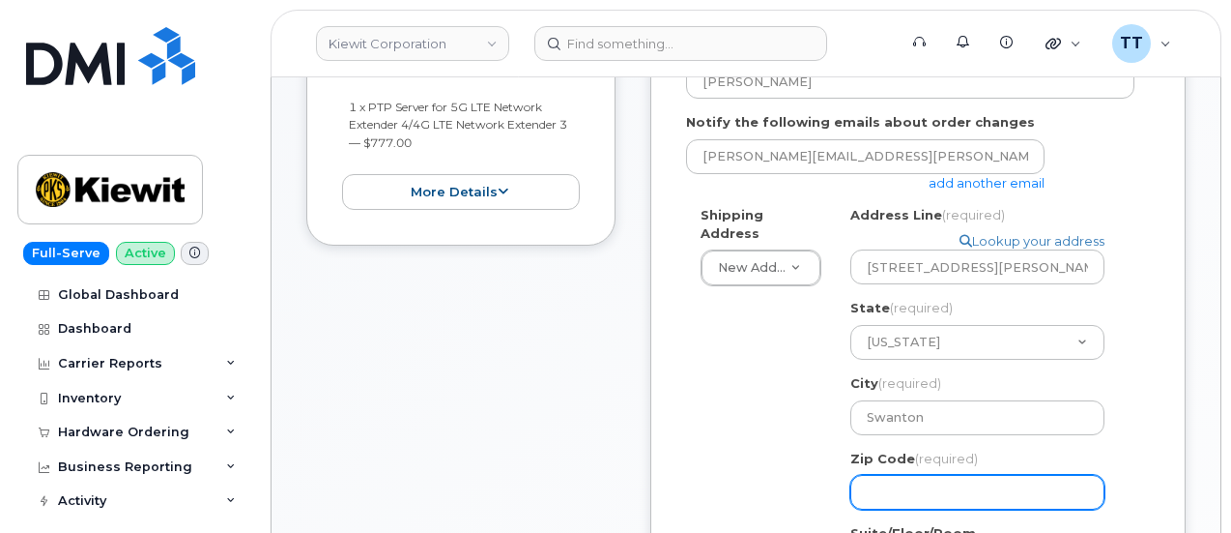
paste input "21561"
select select
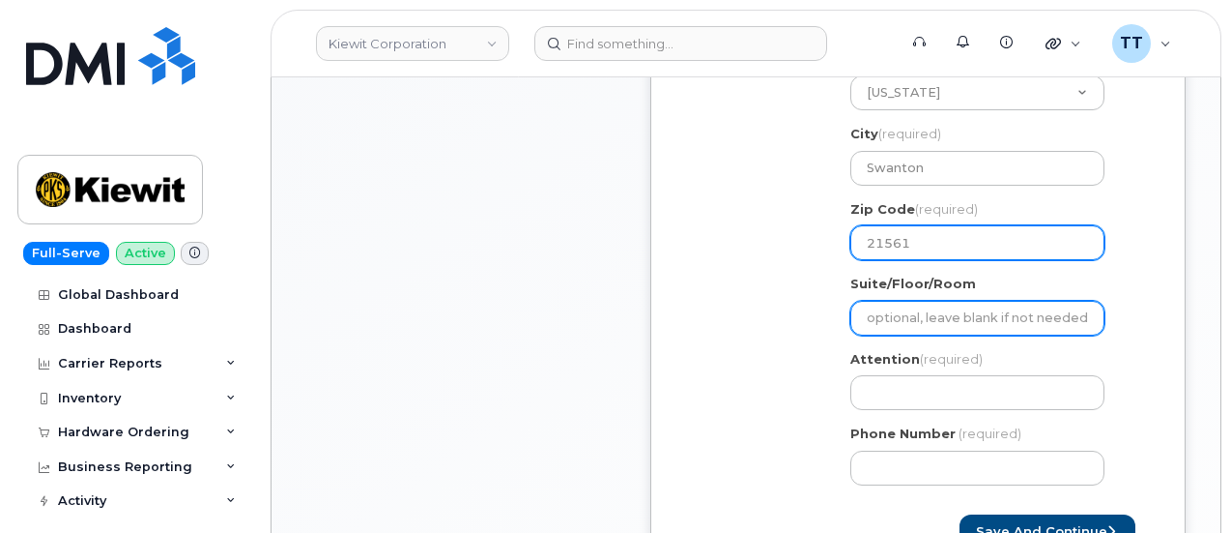
scroll to position [870, 0]
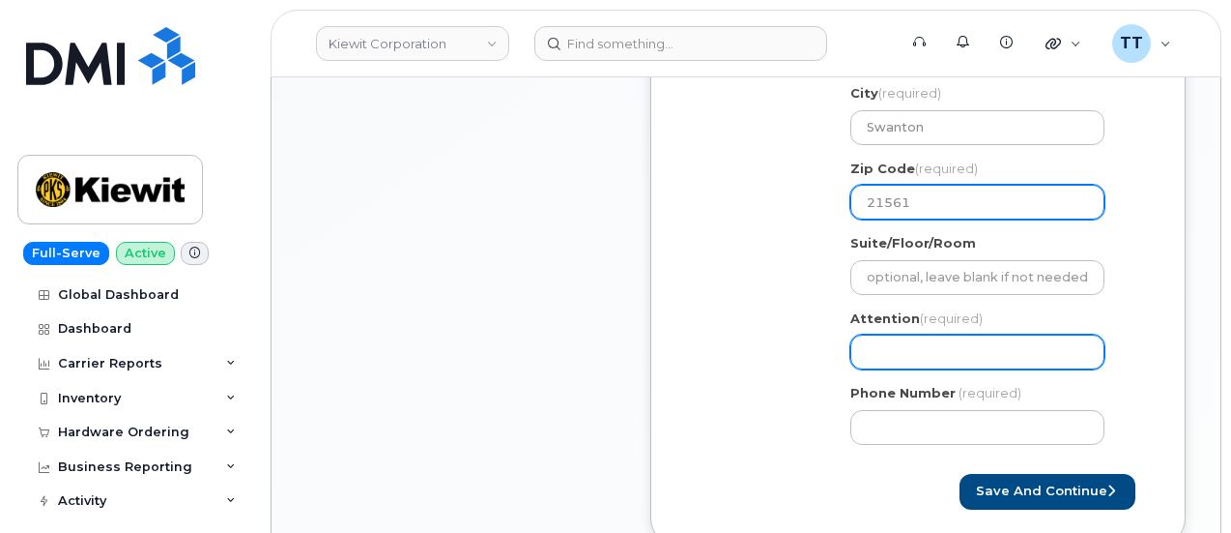
type input "21561"
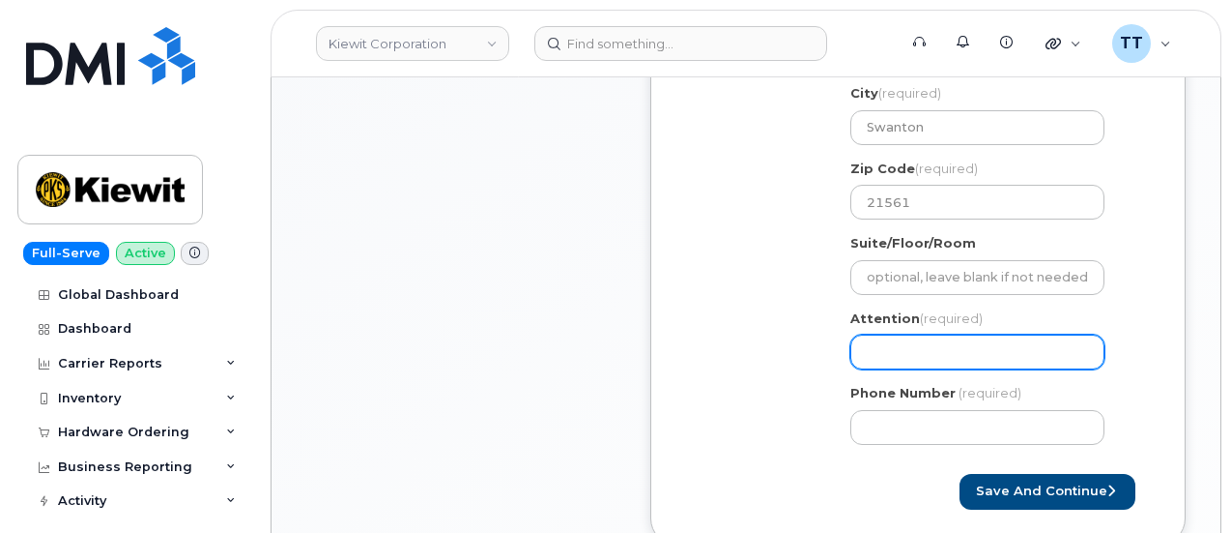
click at [922, 360] on input "Attention (required)" at bounding box center [977, 351] width 254 height 35
click at [963, 336] on input "Attention (required)" at bounding box center [977, 351] width 254 height 35
paste input "CS0787394"
select select
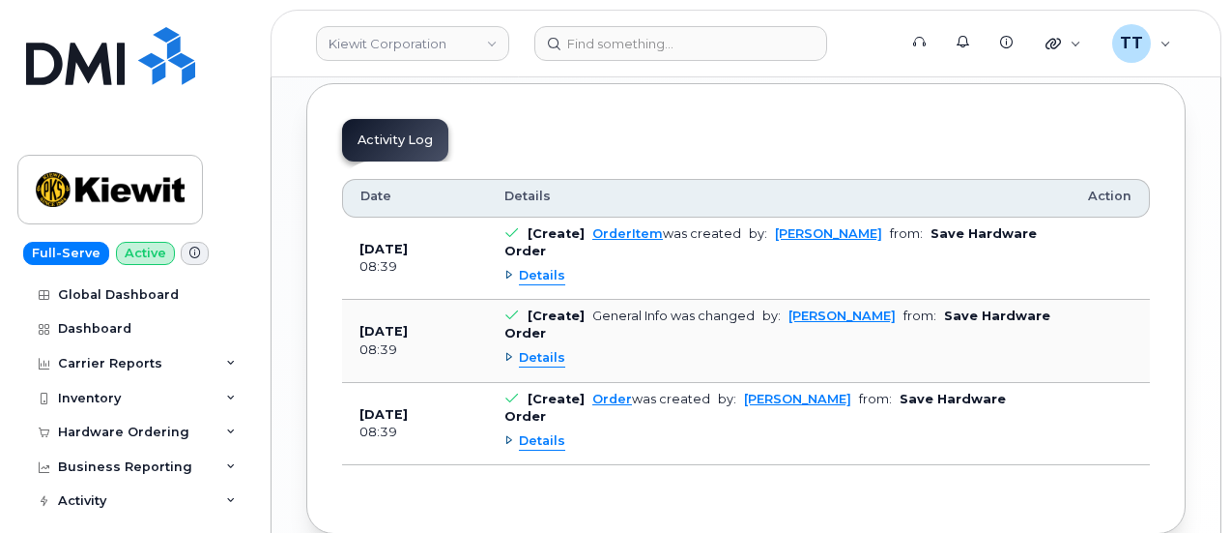
scroll to position [1464, 0]
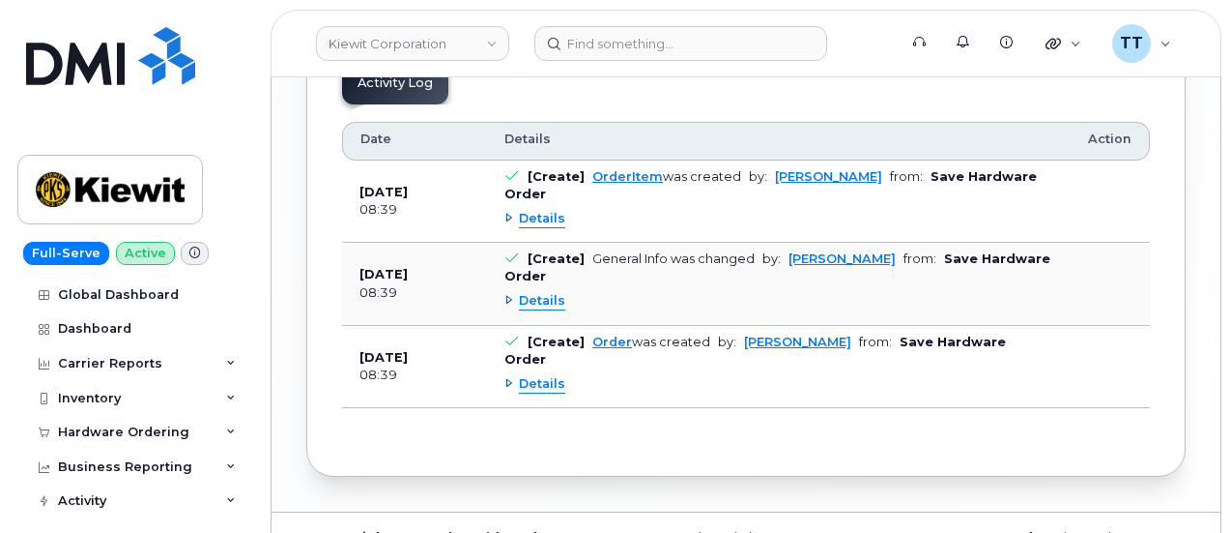
type input "CS0787394"
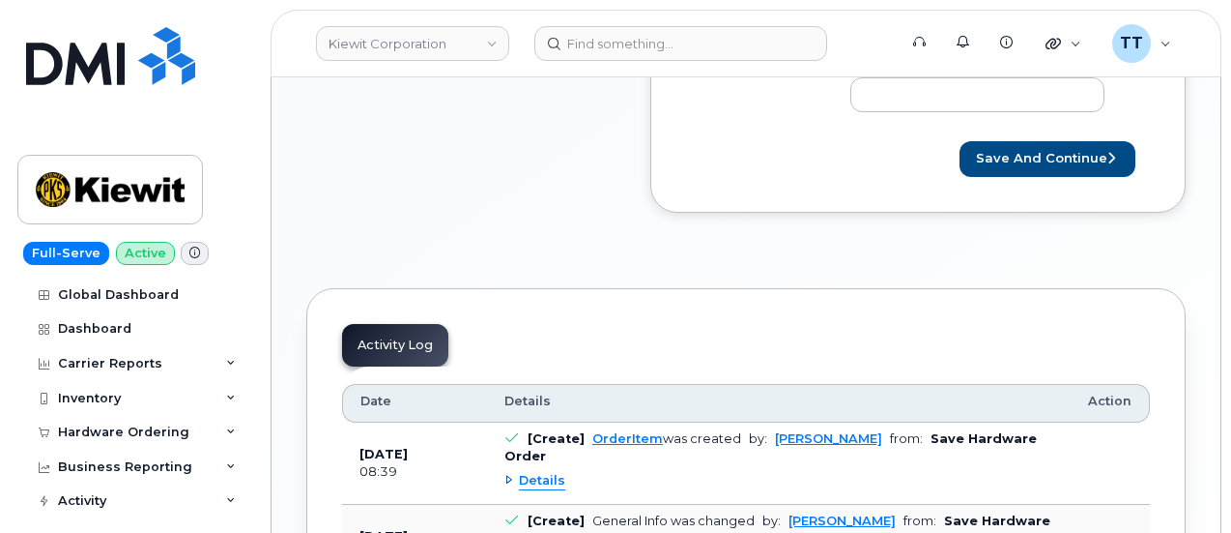
scroll to position [884, 0]
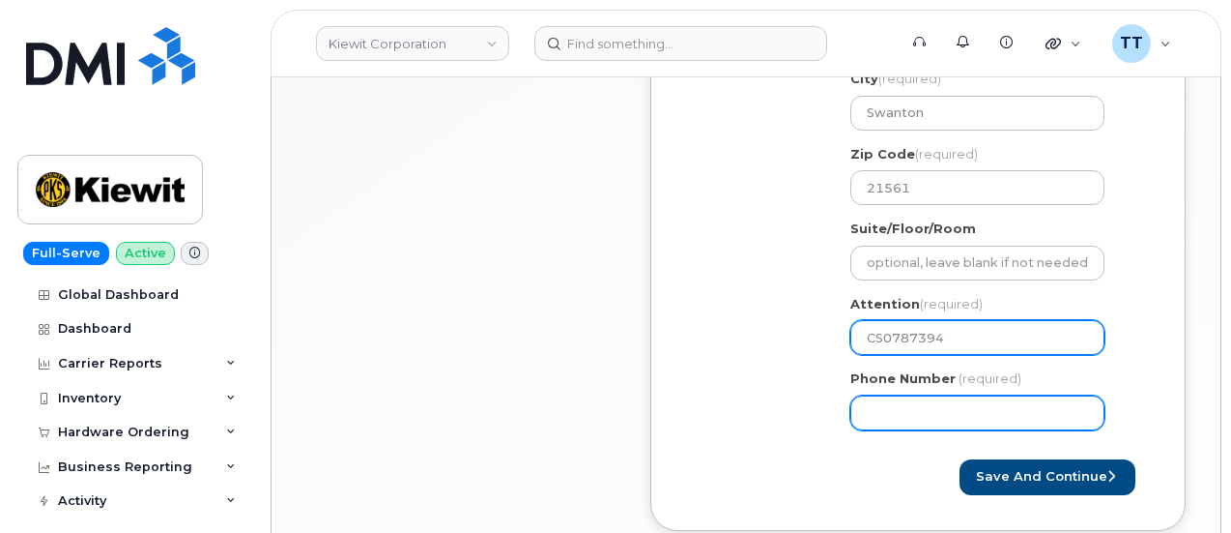
select select
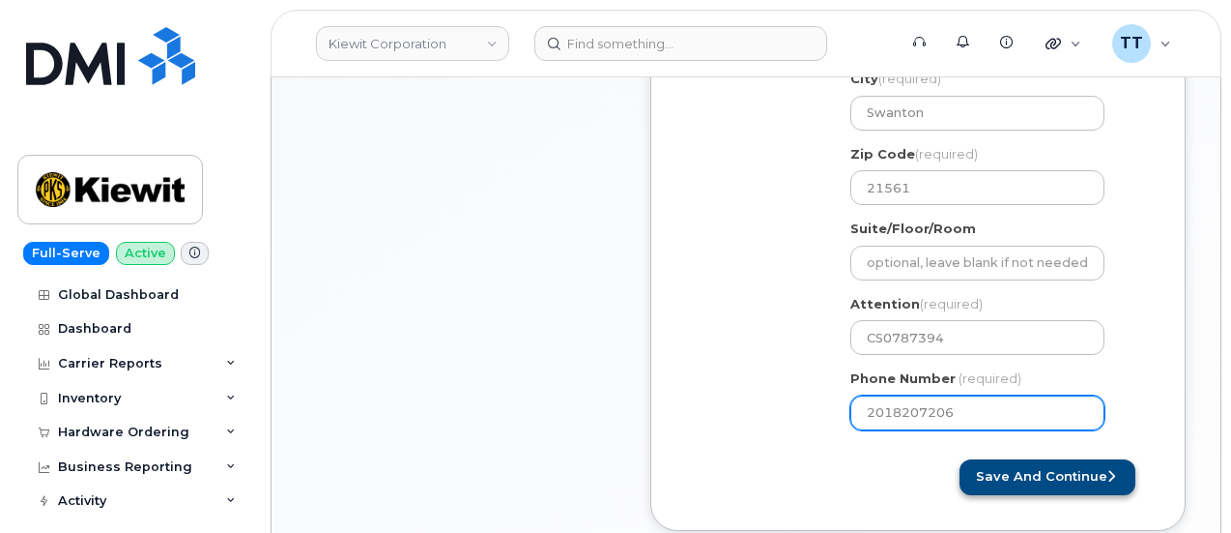
type input "2018207206"
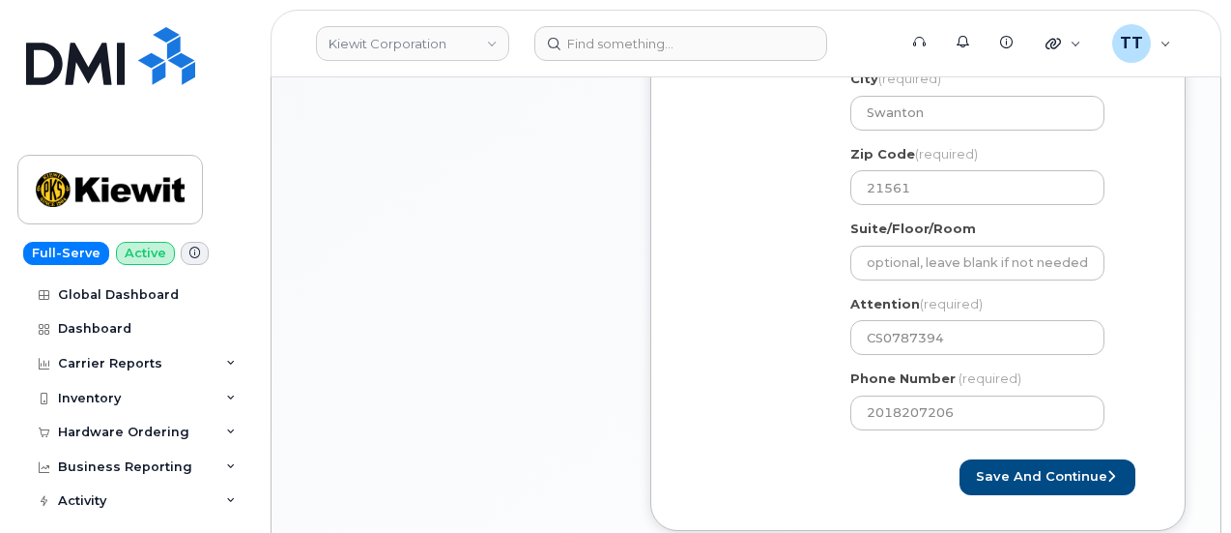
drag, startPoint x: 1007, startPoint y: 481, endPoint x: 825, endPoint y: 498, distance: 182.4
click at [825, 502] on div "Created By Travis Tedesco Requested By Steven Shim Notify the following emails …" at bounding box center [917, 77] width 535 height 908
click at [1001, 475] on button "Save and Continue" at bounding box center [1048, 477] width 176 height 36
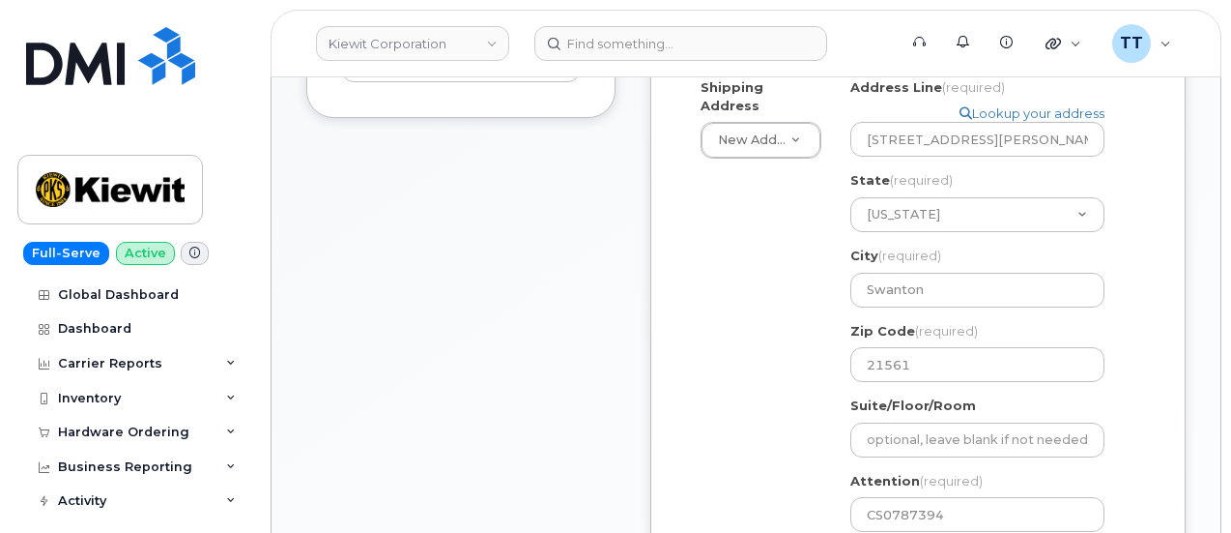
scroll to position [594, 0]
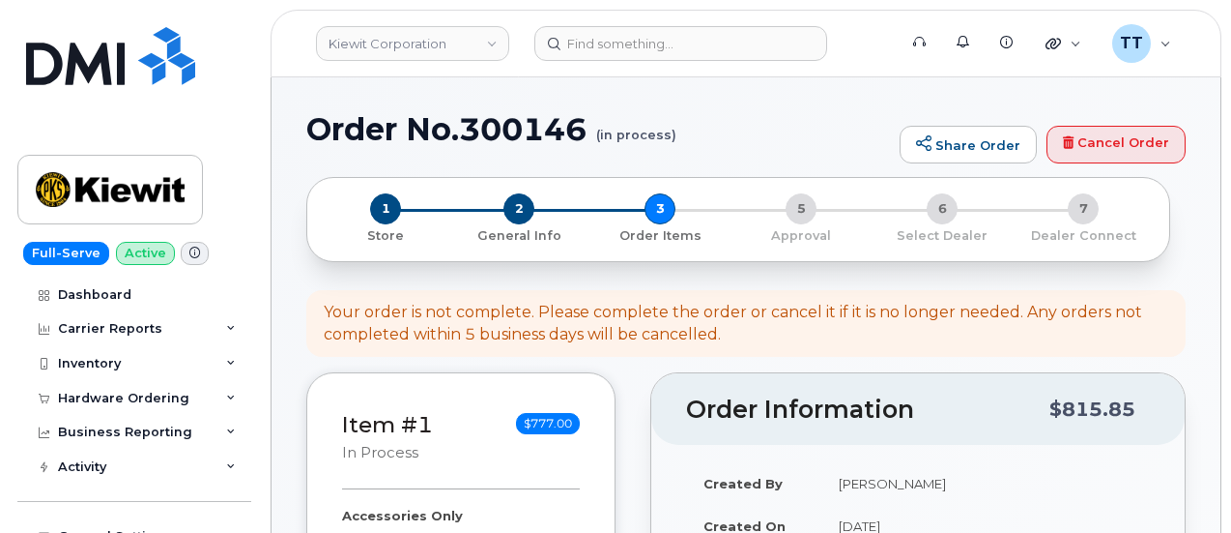
select select
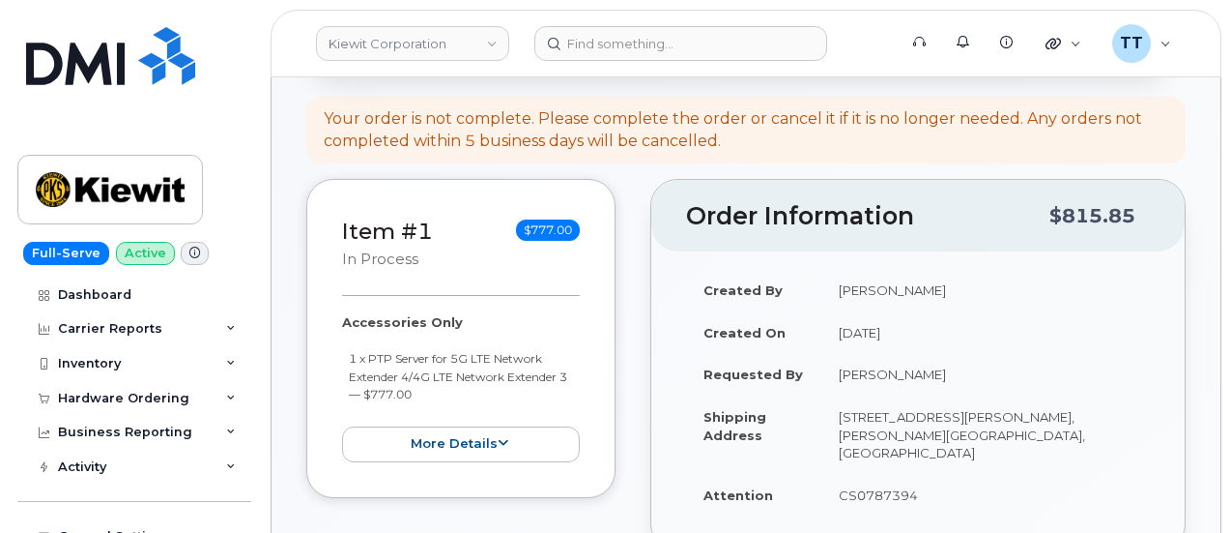
scroll to position [329, 0]
click at [852, 371] on td "[PERSON_NAME]" at bounding box center [985, 374] width 329 height 43
copy tbody "[PERSON_NAME]"
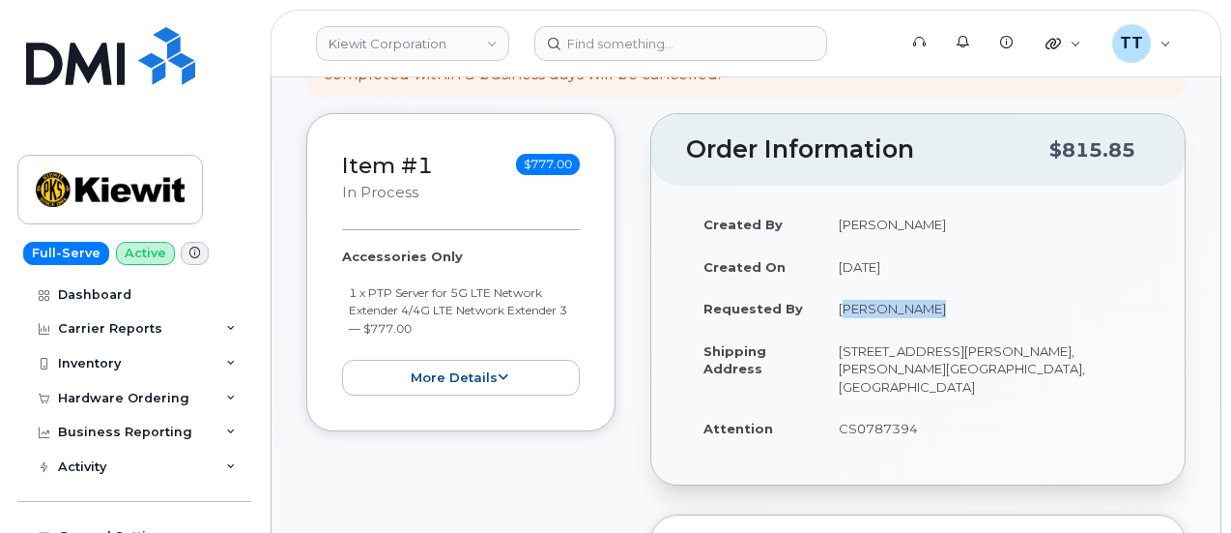
scroll to position [715, 0]
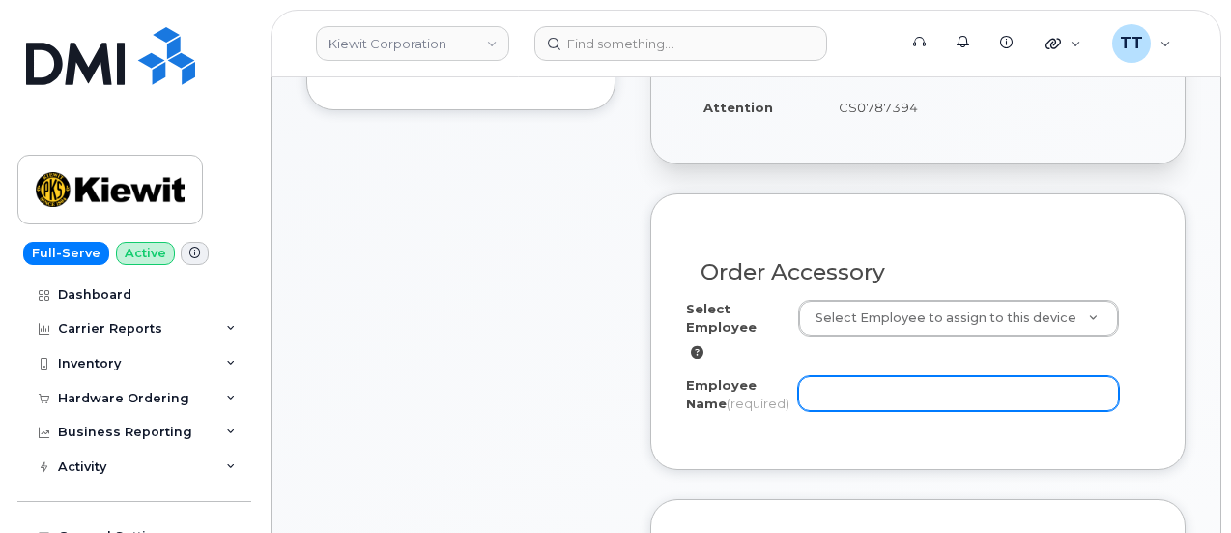
click at [854, 377] on input "Employee Name (required)" at bounding box center [958, 393] width 321 height 35
paste input "[PERSON_NAME]"
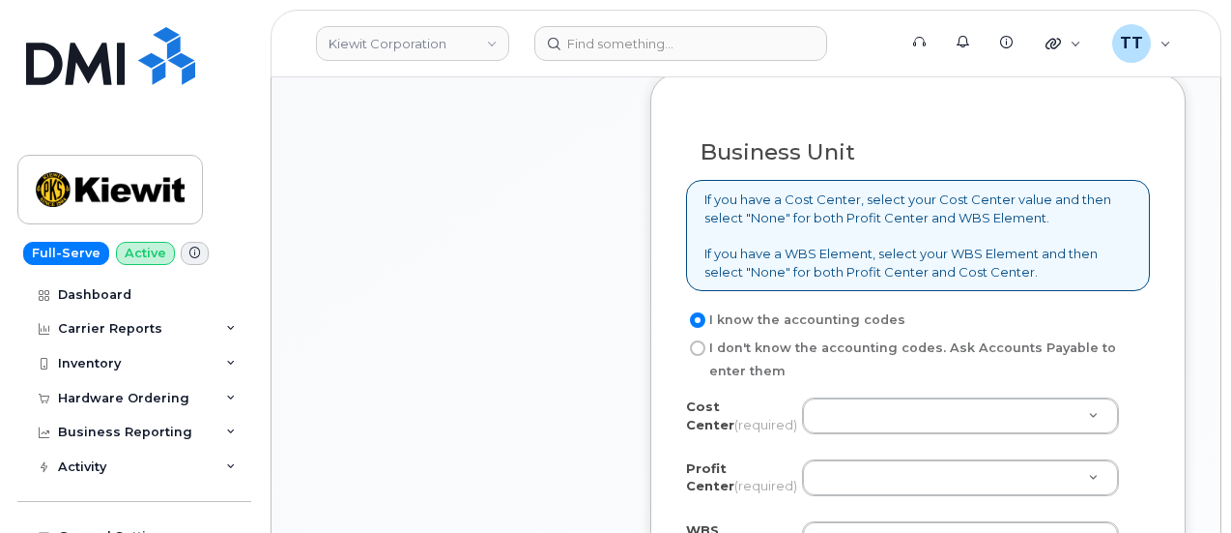
scroll to position [1198, 0]
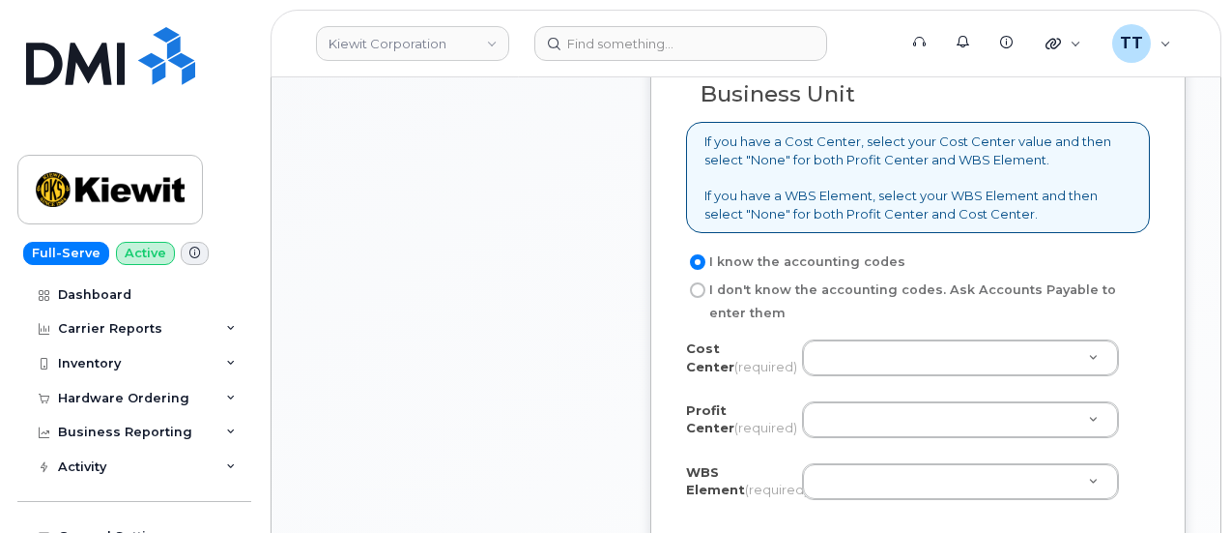
type input "[PERSON_NAME]"
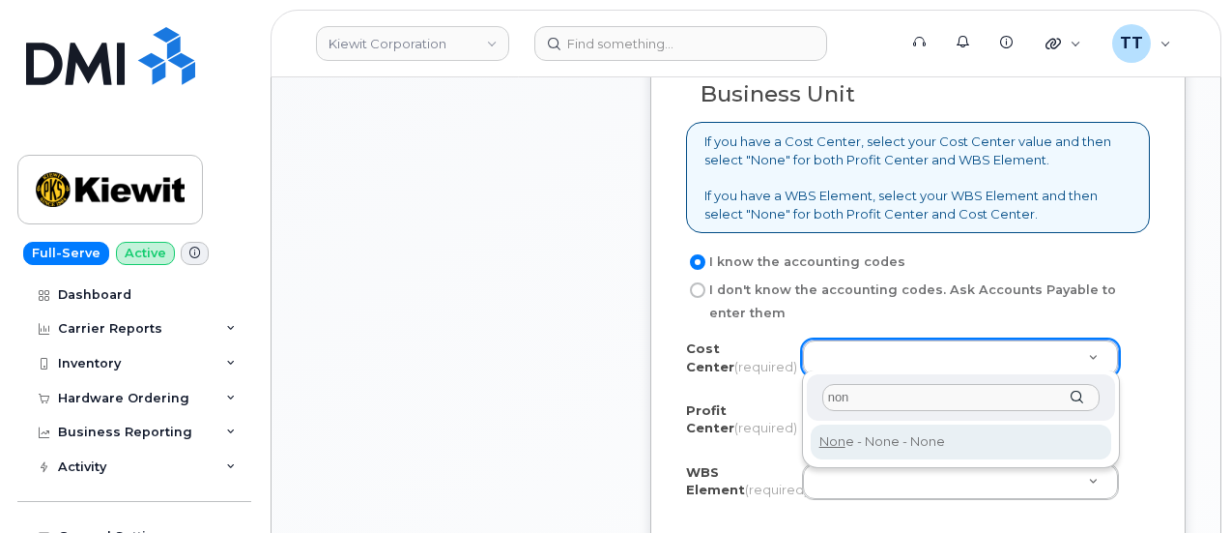
type input "non"
type input "None"
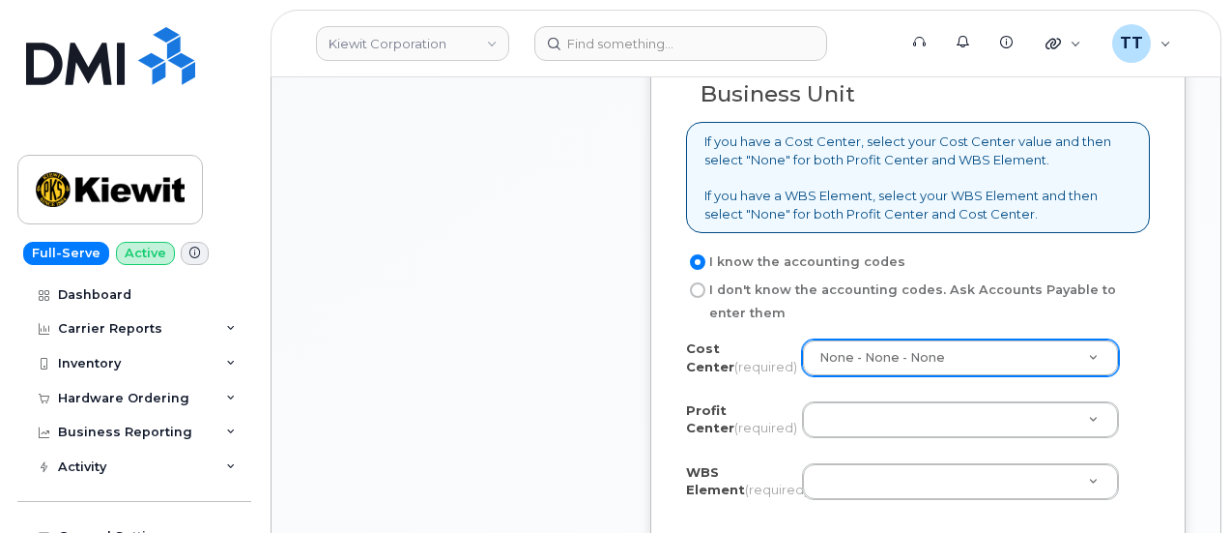
drag, startPoint x: 878, startPoint y: 389, endPoint x: 863, endPoint y: 415, distance: 29.0
drag, startPoint x: 878, startPoint y: 486, endPoint x: 858, endPoint y: 474, distance: 23.1
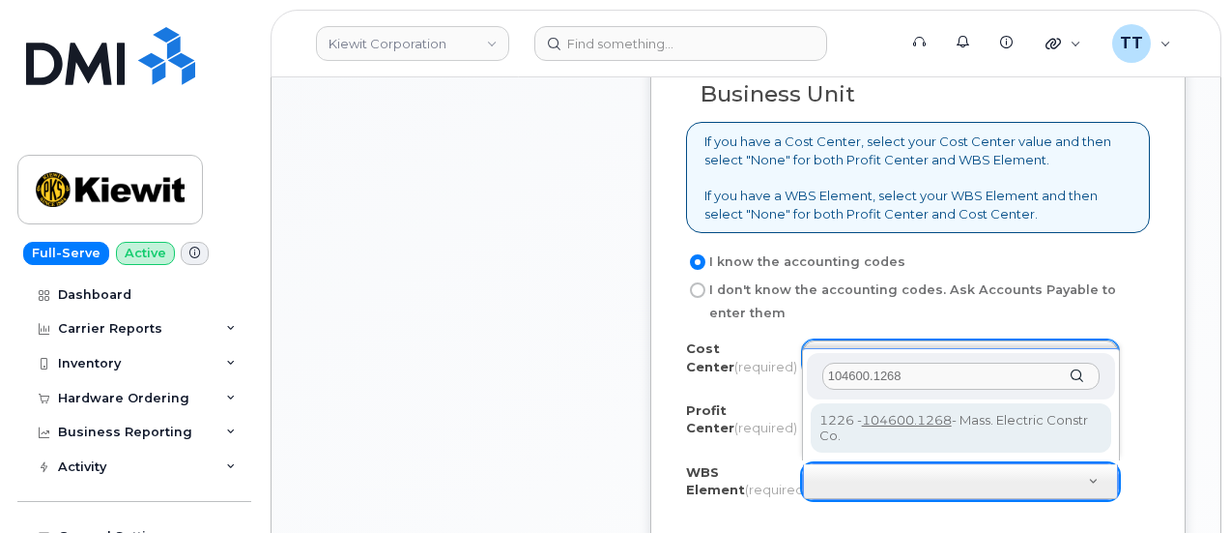
type input "104600.1268"
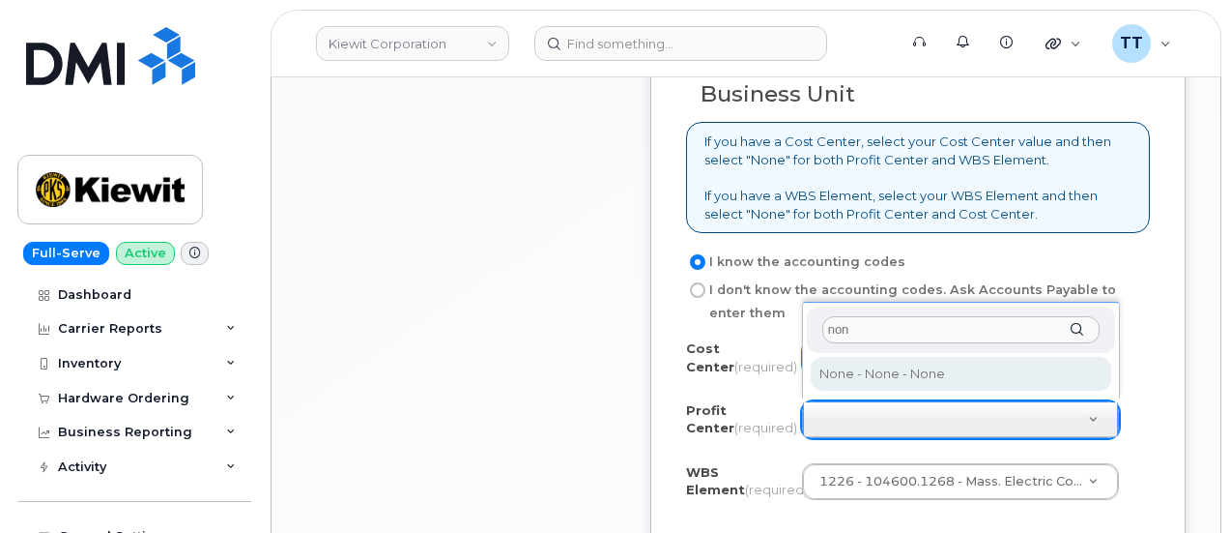
type input "non"
select select "None"
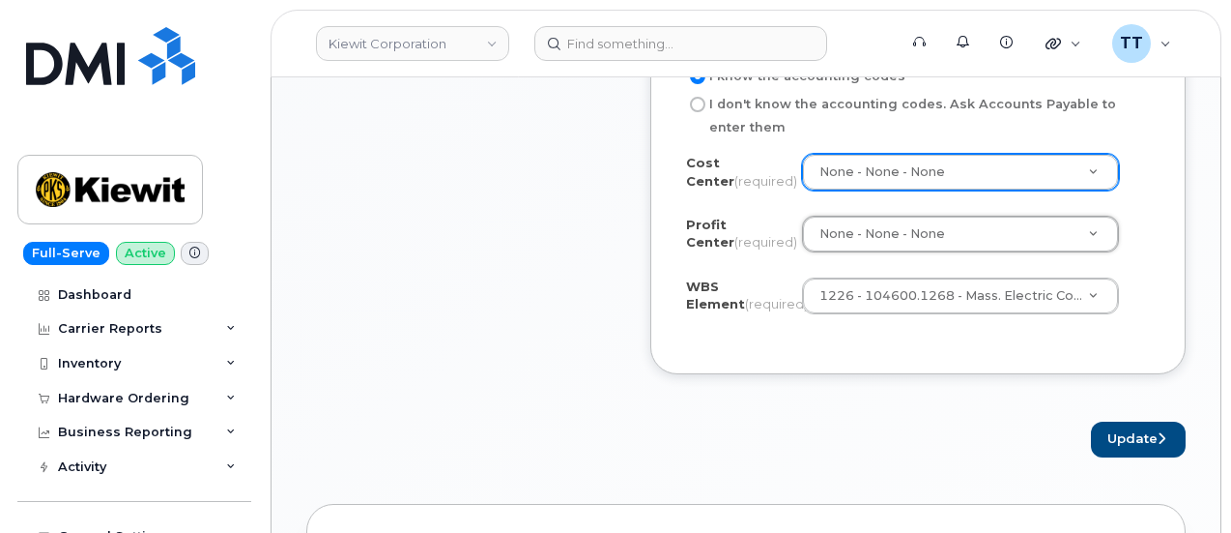
scroll to position [1488, 0]
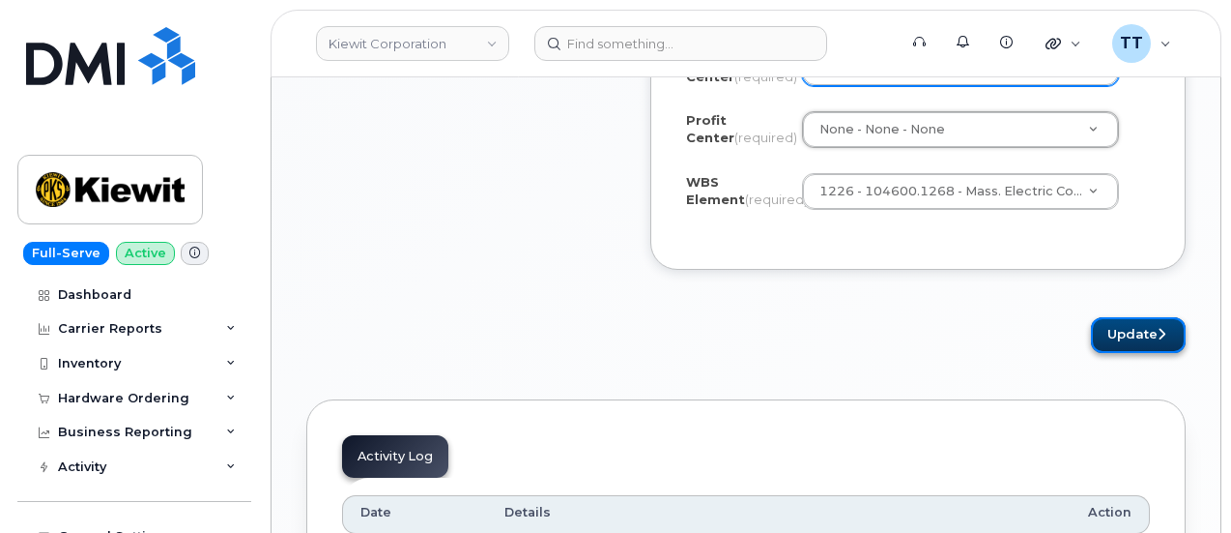
click at [1138, 331] on button "Update" at bounding box center [1138, 335] width 95 height 36
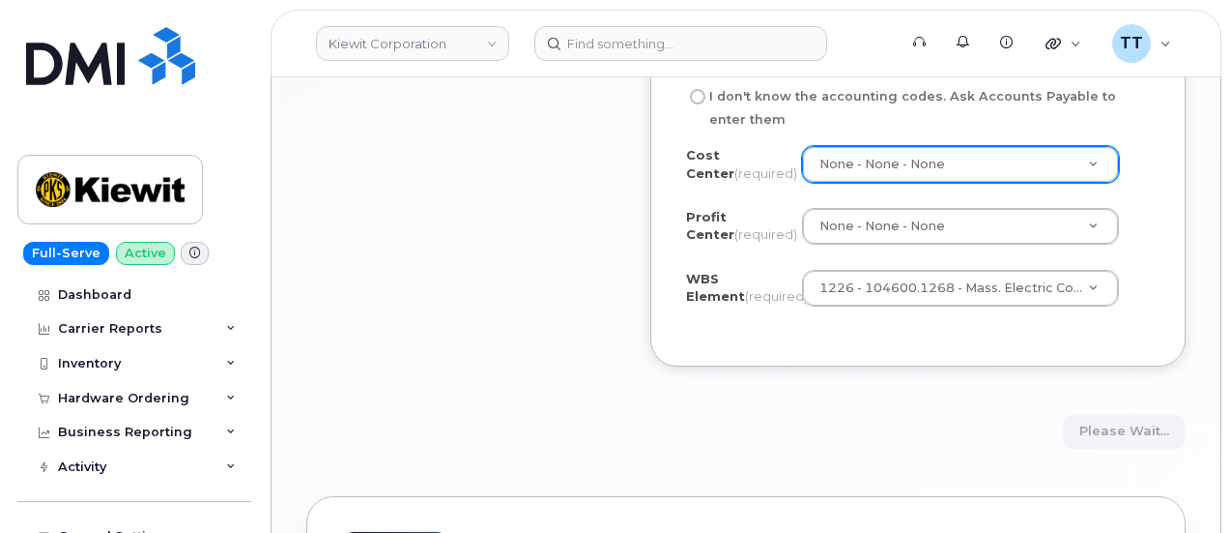
scroll to position [1198, 0]
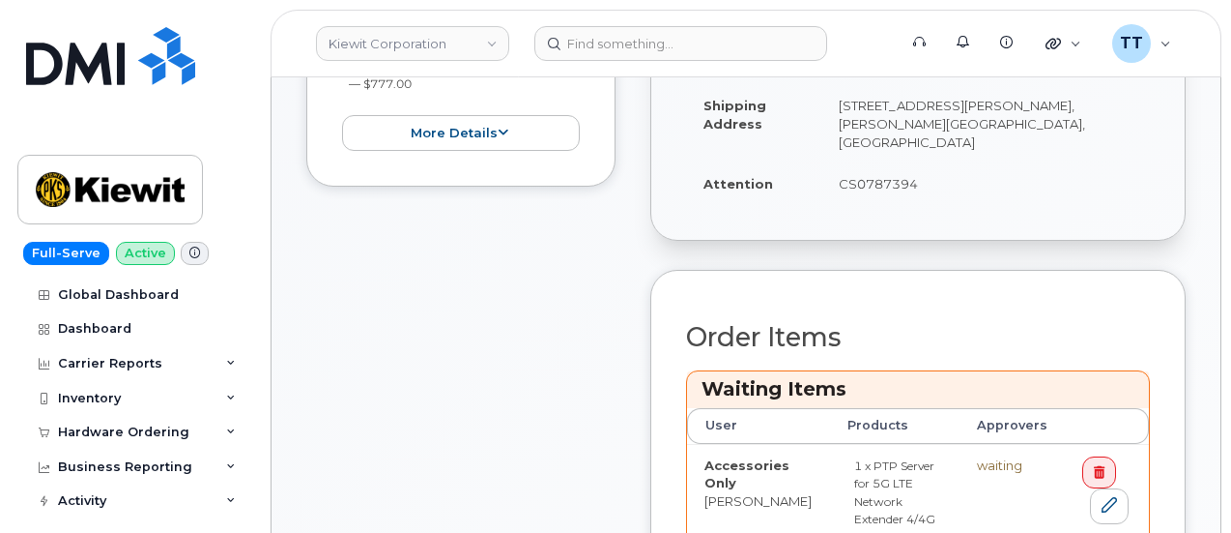
scroll to position [966, 0]
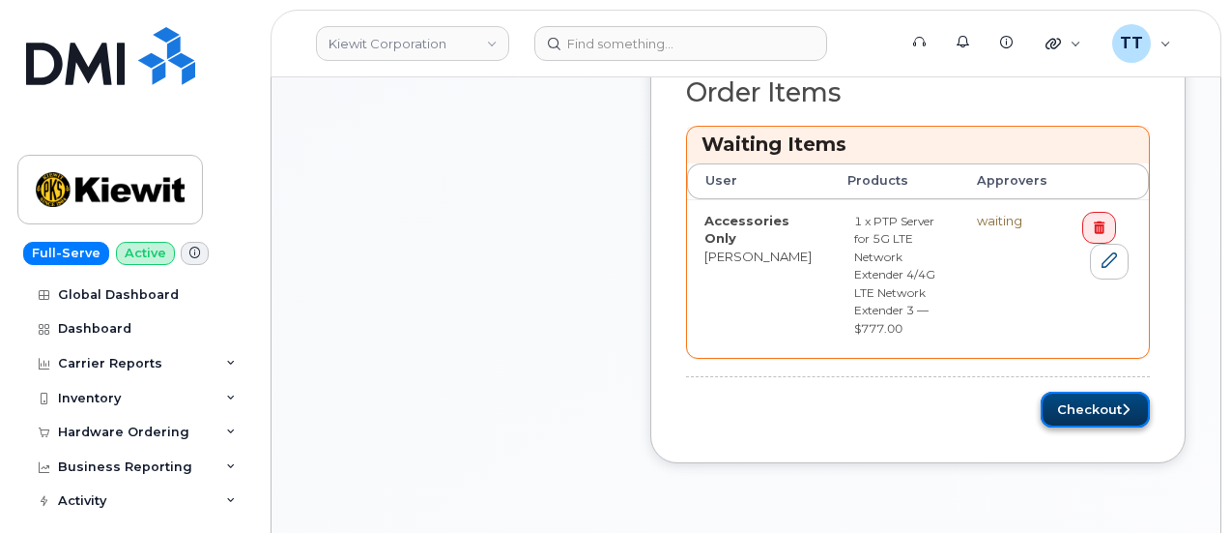
click at [1082, 391] on button "Checkout" at bounding box center [1095, 409] width 109 height 36
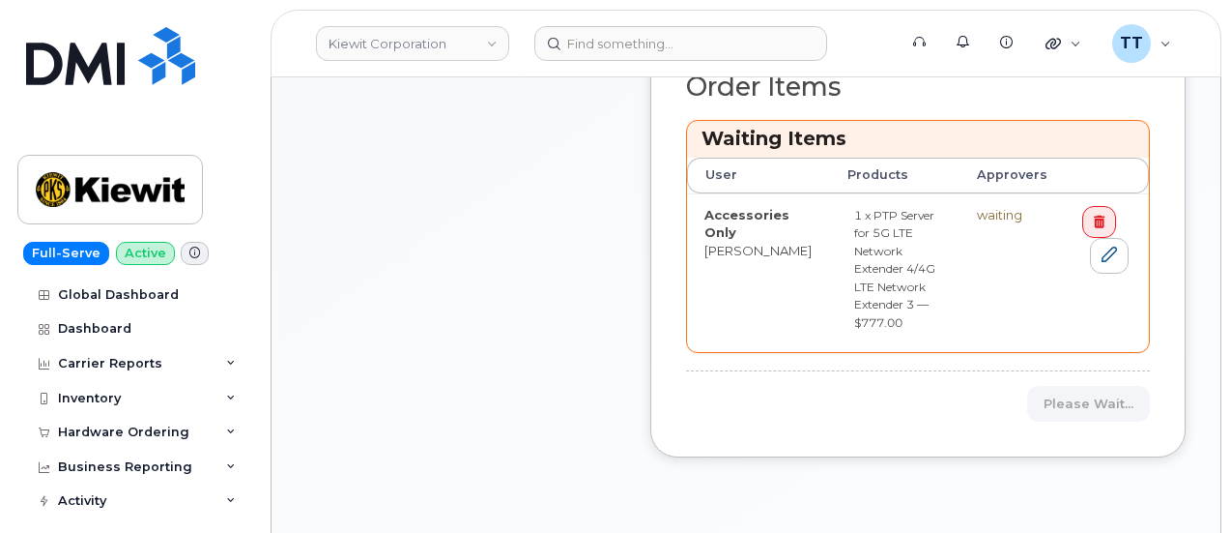
scroll to position [773, 0]
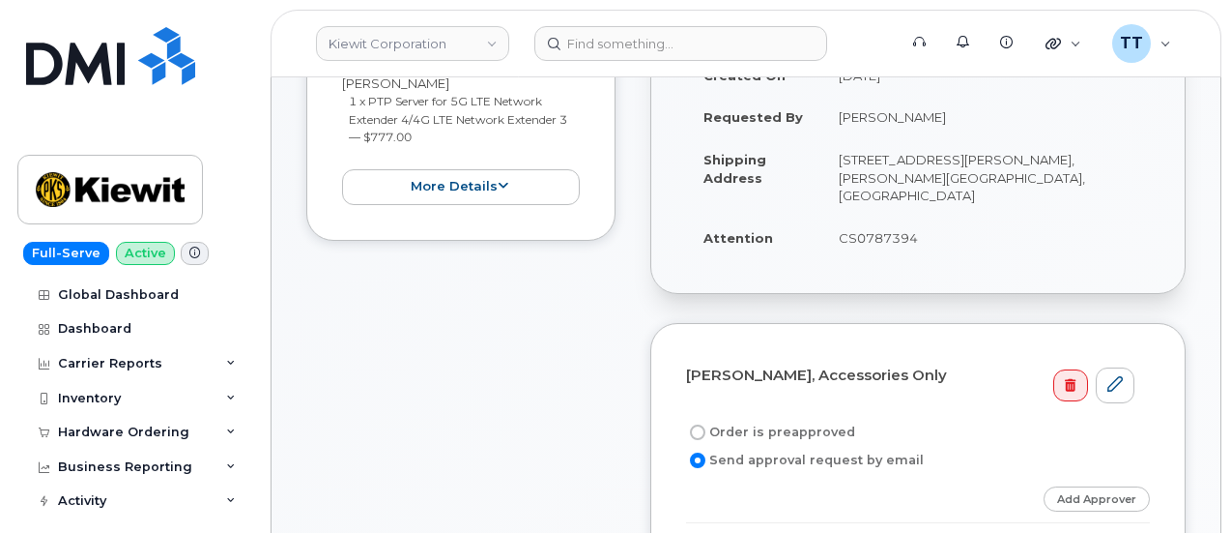
scroll to position [619, 0]
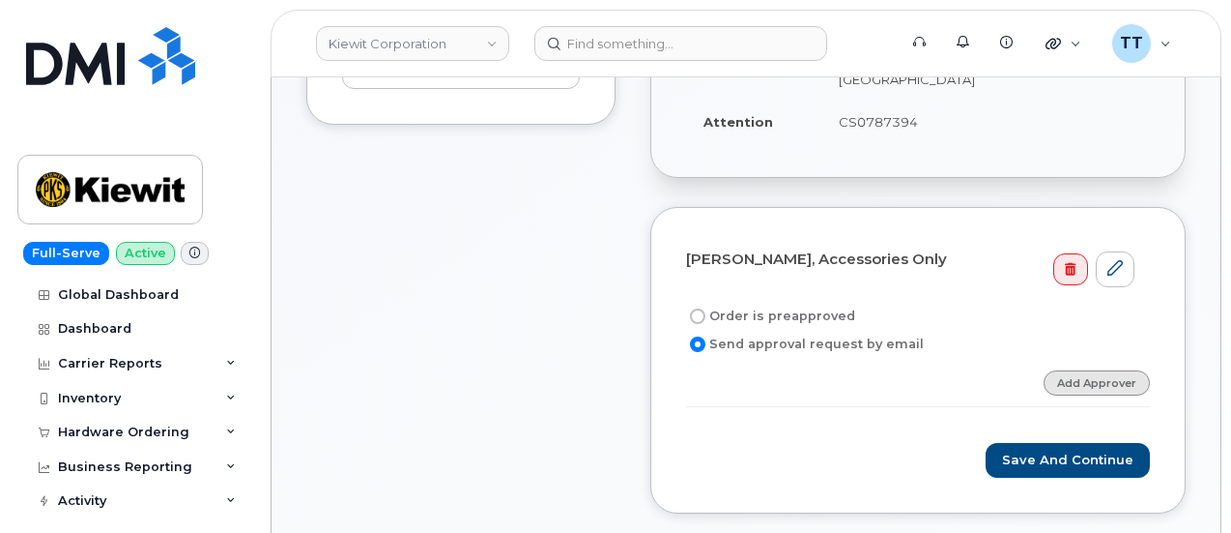
click at [1073, 370] on link "Add Approver" at bounding box center [1097, 382] width 106 height 24
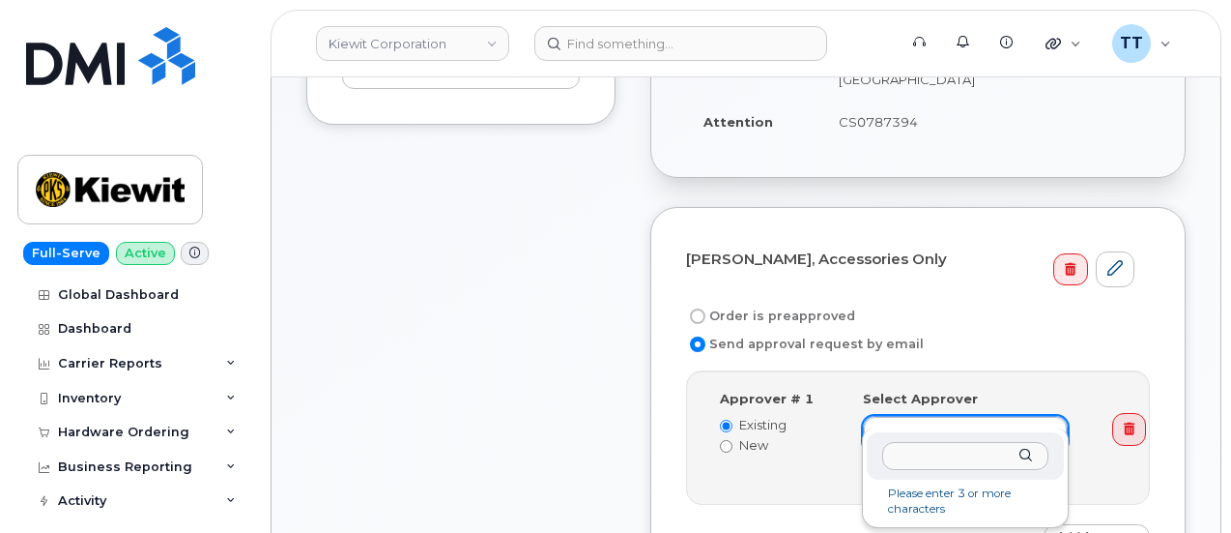
type input "Jade Greenberg"
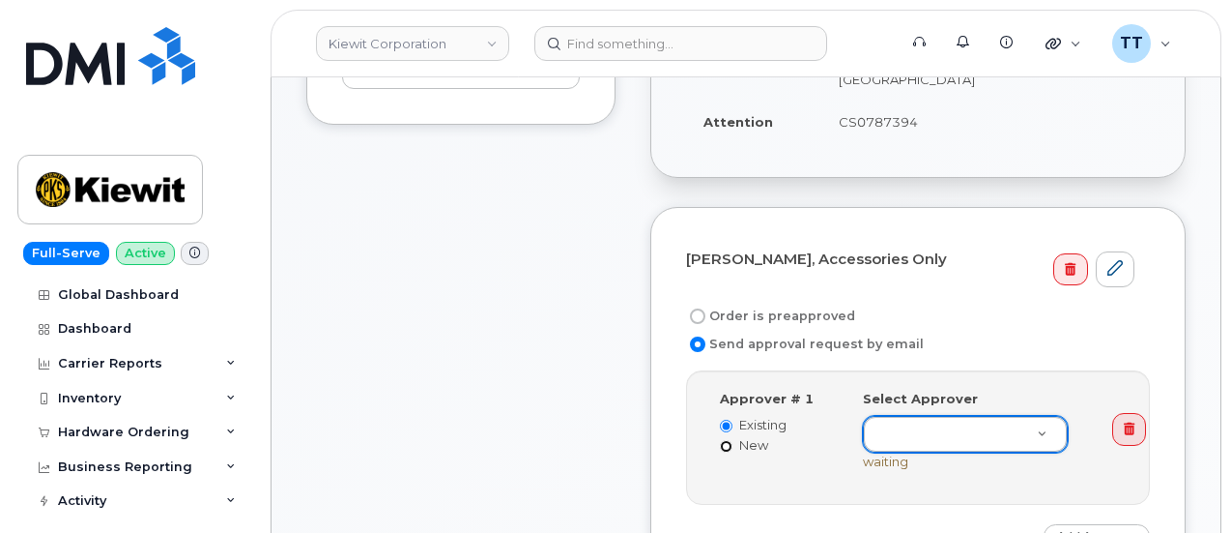
click at [723, 440] on input "New" at bounding box center [726, 446] width 13 height 13
radio input "true"
radio input "false"
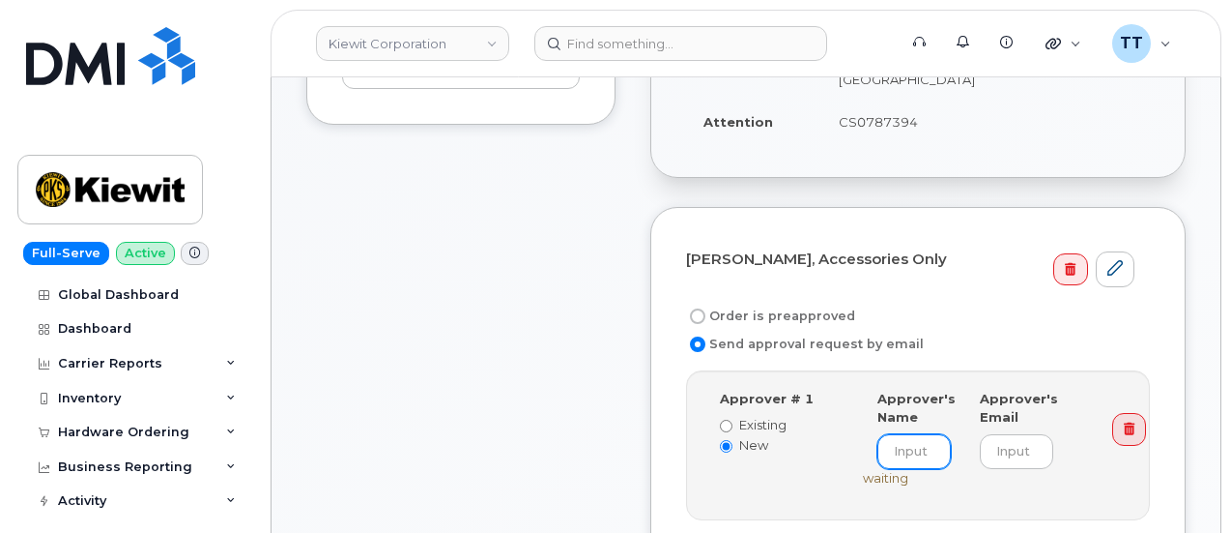
click at [901, 434] on input at bounding box center [914, 451] width 73 height 35
paste input "Jade Greenberg"
type input "Jade Greenberg"
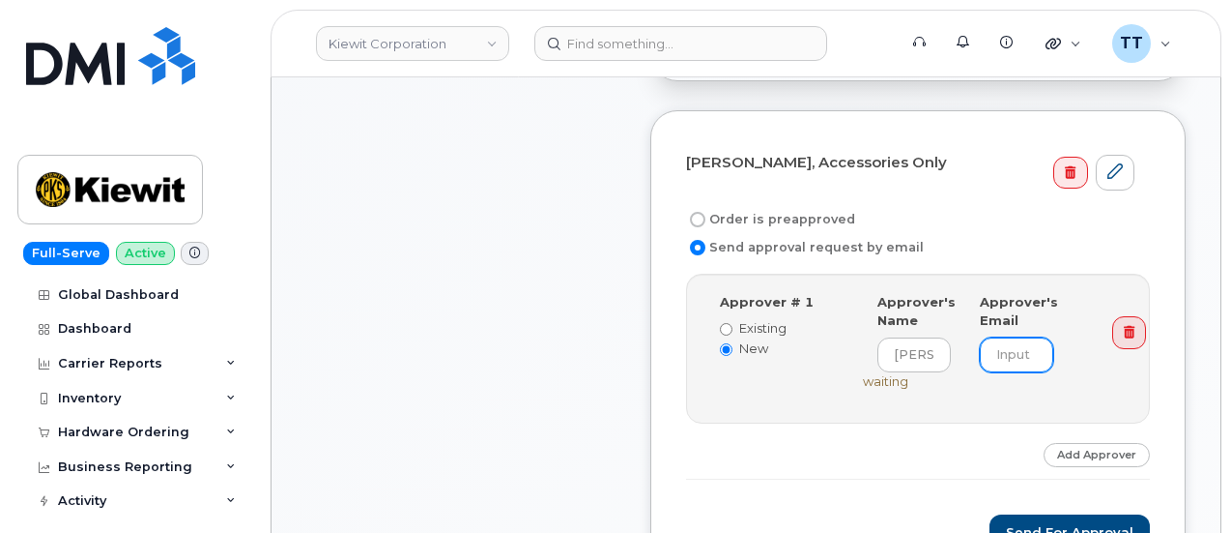
click at [1004, 337] on input "email" at bounding box center [1016, 354] width 73 height 35
paste input "JADE.GREENBERG@KIEWIT.COM"
type input "JADE.GREENBERG@KIEWIT.COM"
click at [1082, 514] on button "Send for Approval" at bounding box center [1070, 532] width 160 height 36
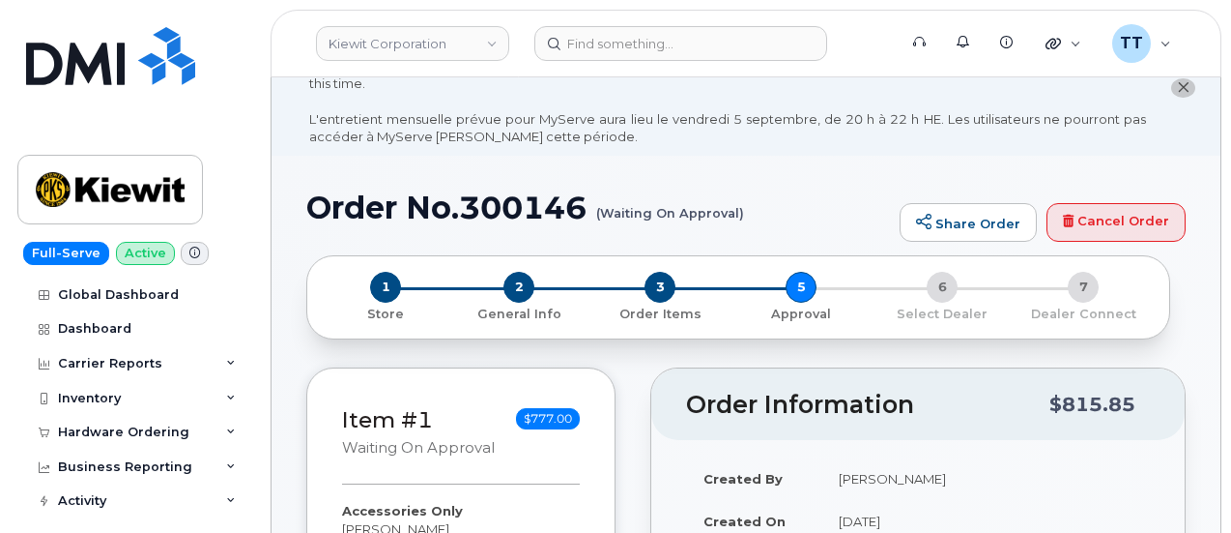
scroll to position [0, 0]
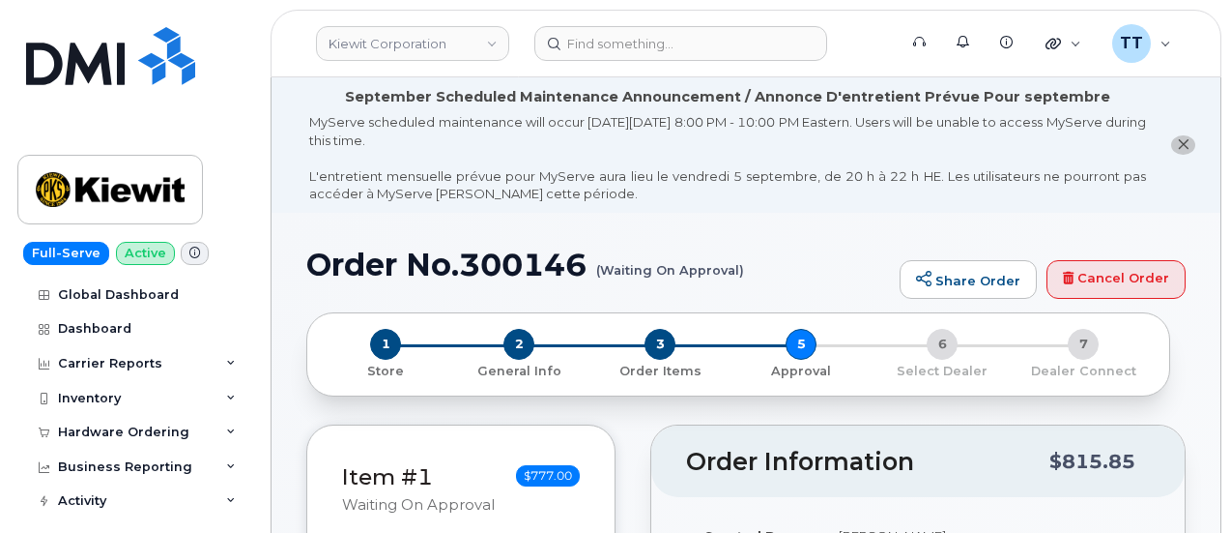
click at [487, 264] on h1 "Order No.300146 (Waiting On Approval)" at bounding box center [598, 264] width 584 height 34
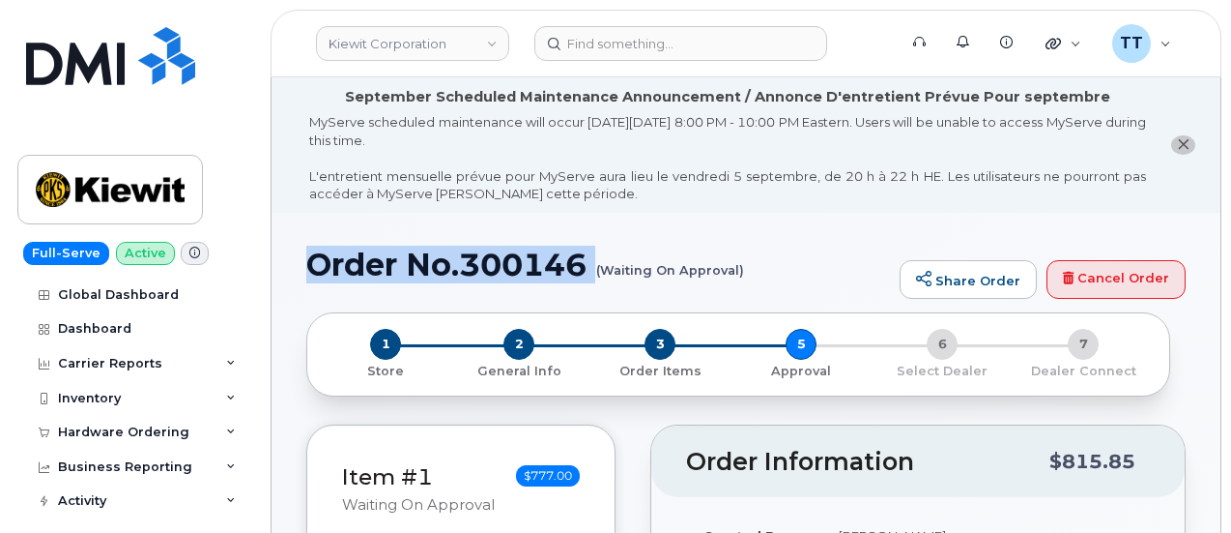
click at [487, 264] on h1 "Order No.300146 (Waiting On Approval)" at bounding box center [598, 264] width 584 height 34
copy h1 "Order No.300146"
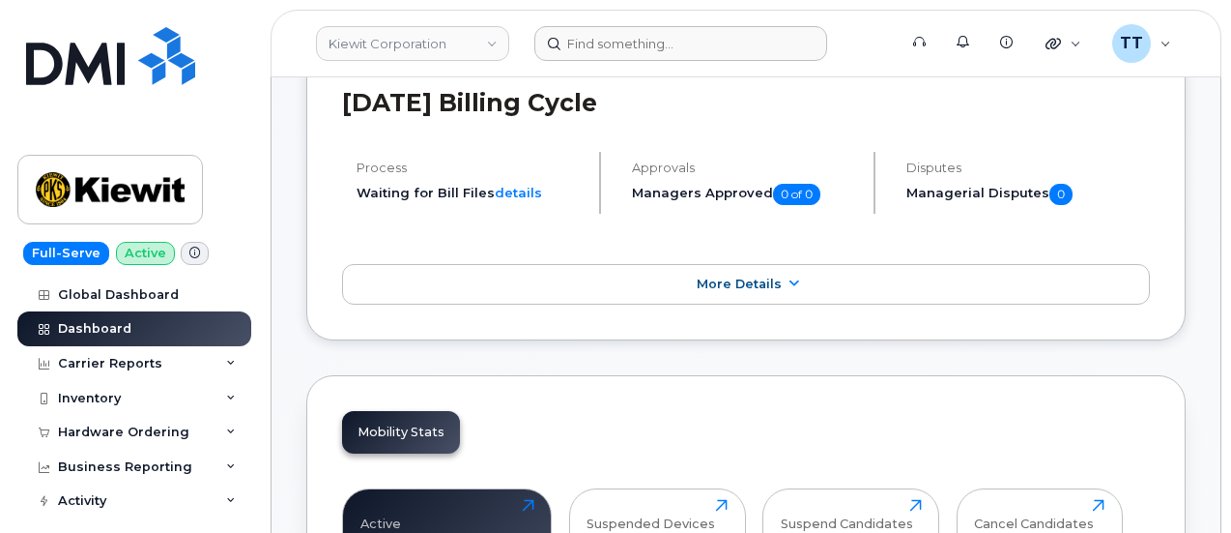
scroll to position [483, 0]
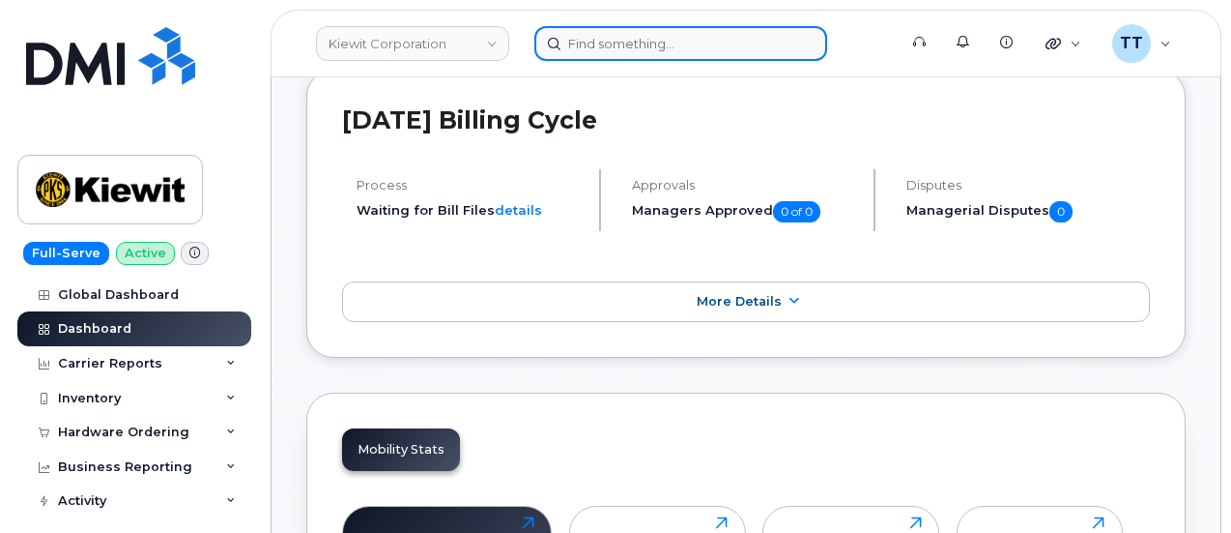
click at [632, 52] on input at bounding box center [680, 43] width 293 height 35
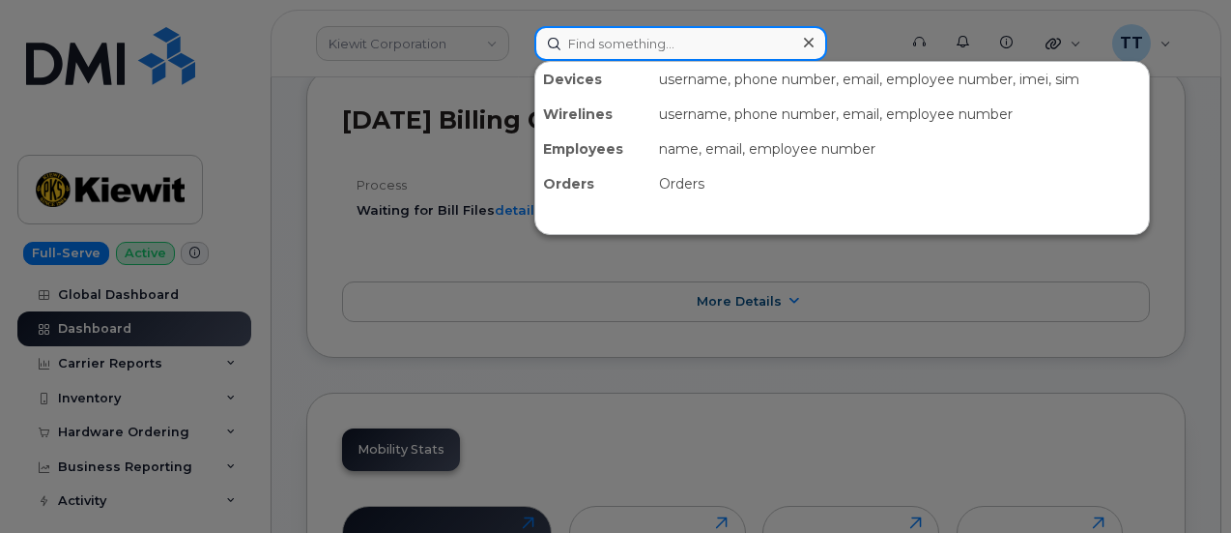
paste input "913.230.5581"
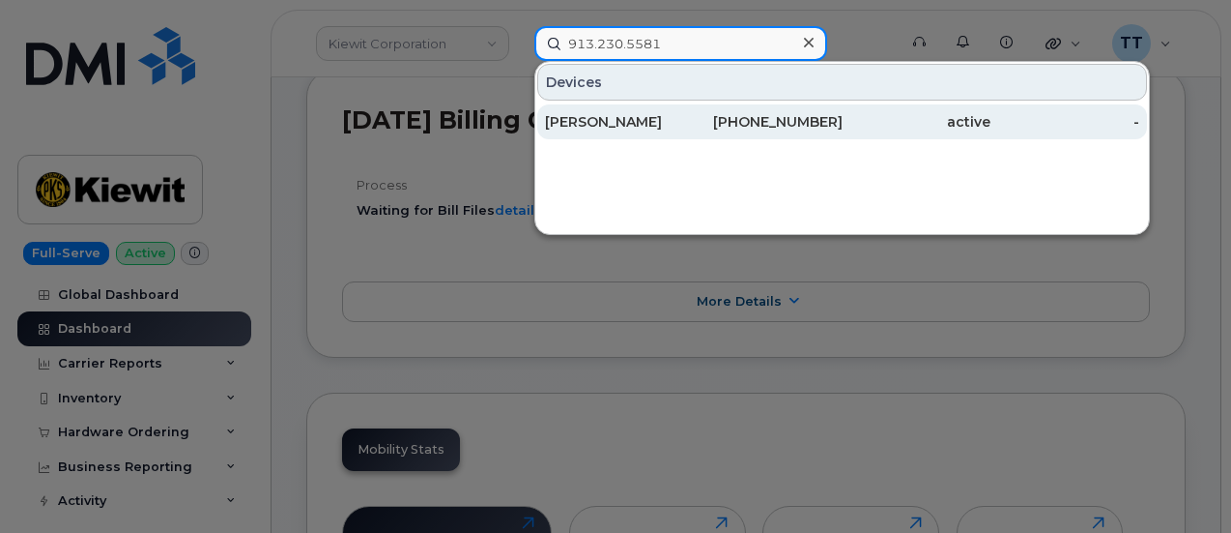
type input "913.230.5581"
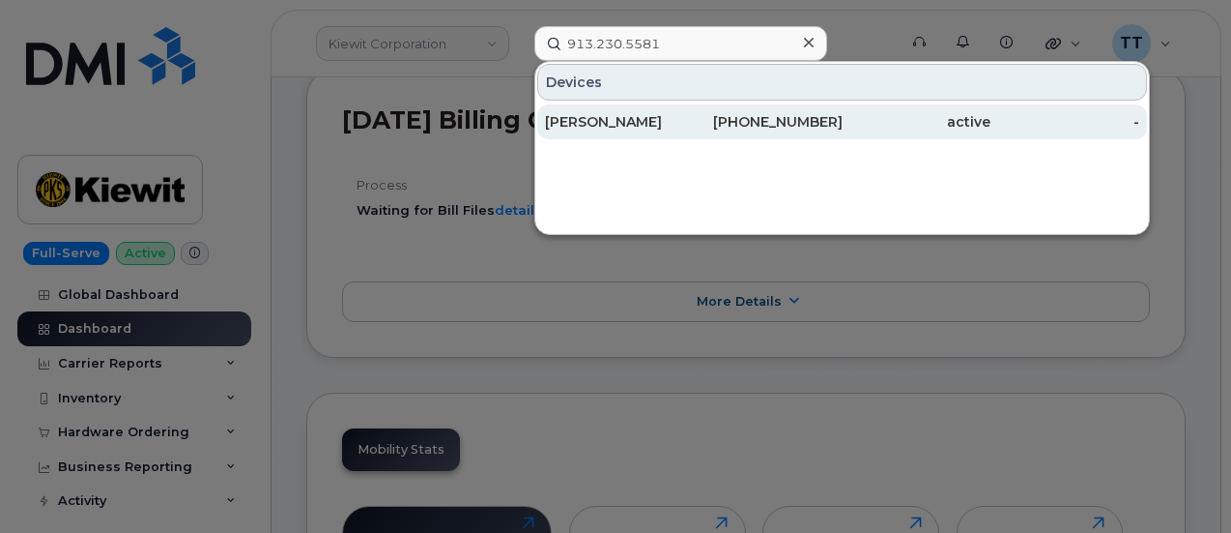
click at [627, 127] on div "[PERSON_NAME]" at bounding box center [619, 121] width 149 height 19
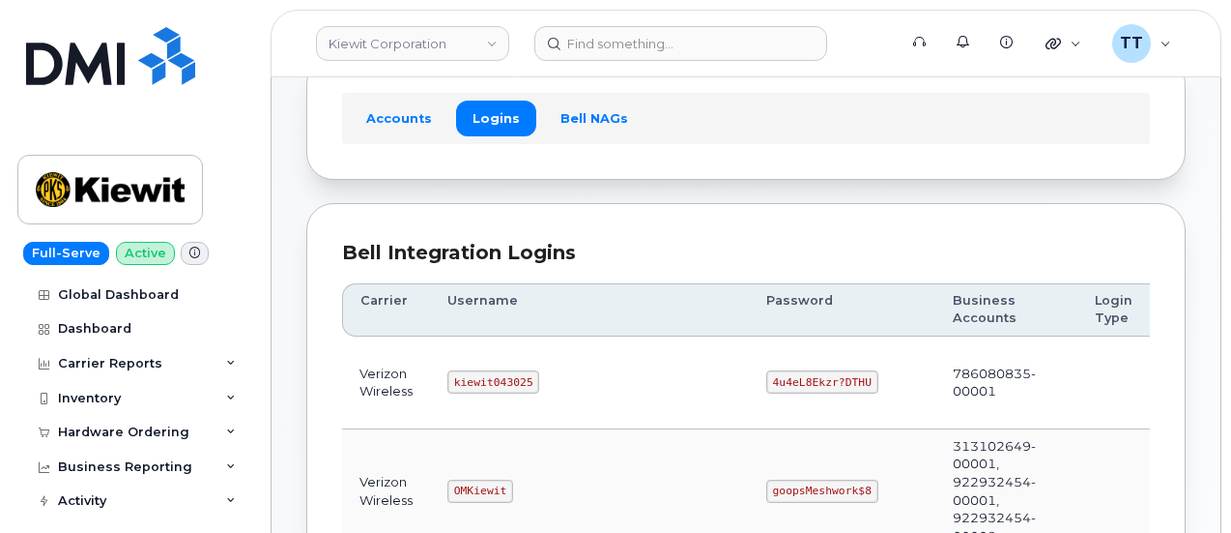
scroll to position [193, 0]
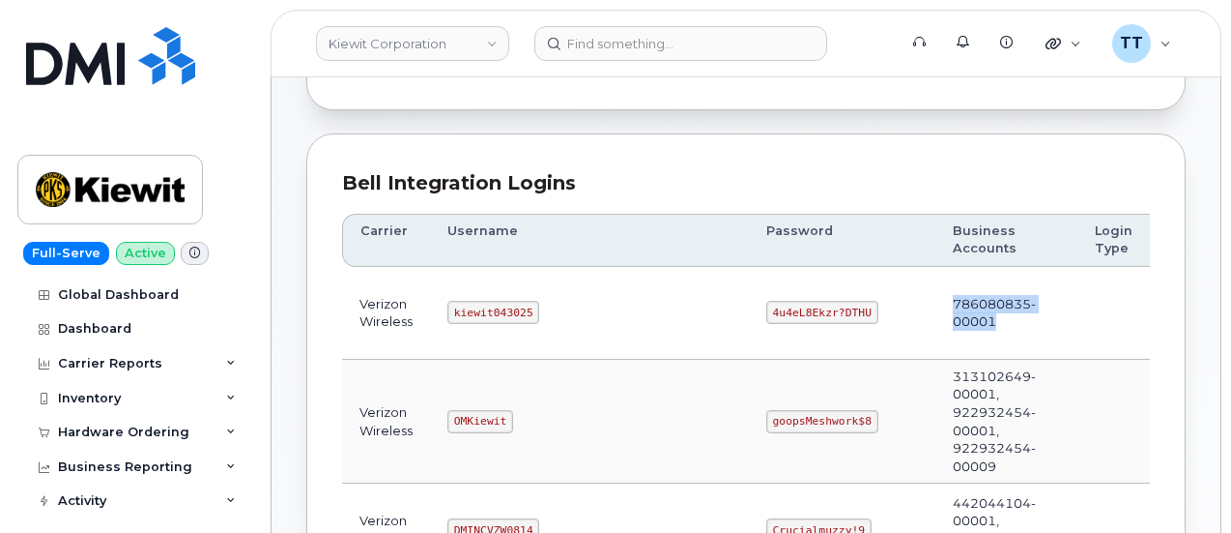
drag, startPoint x: 851, startPoint y: 298, endPoint x: 918, endPoint y: 333, distance: 75.7
click at [936, 333] on td "786080835-00001" at bounding box center [1007, 313] width 142 height 93
drag, startPoint x: 932, startPoint y: 317, endPoint x: 918, endPoint y: 320, distance: 13.8
click at [936, 319] on td "786080835-00001" at bounding box center [1007, 313] width 142 height 93
click at [936, 305] on td "786080835-00001" at bounding box center [1007, 313] width 142 height 93
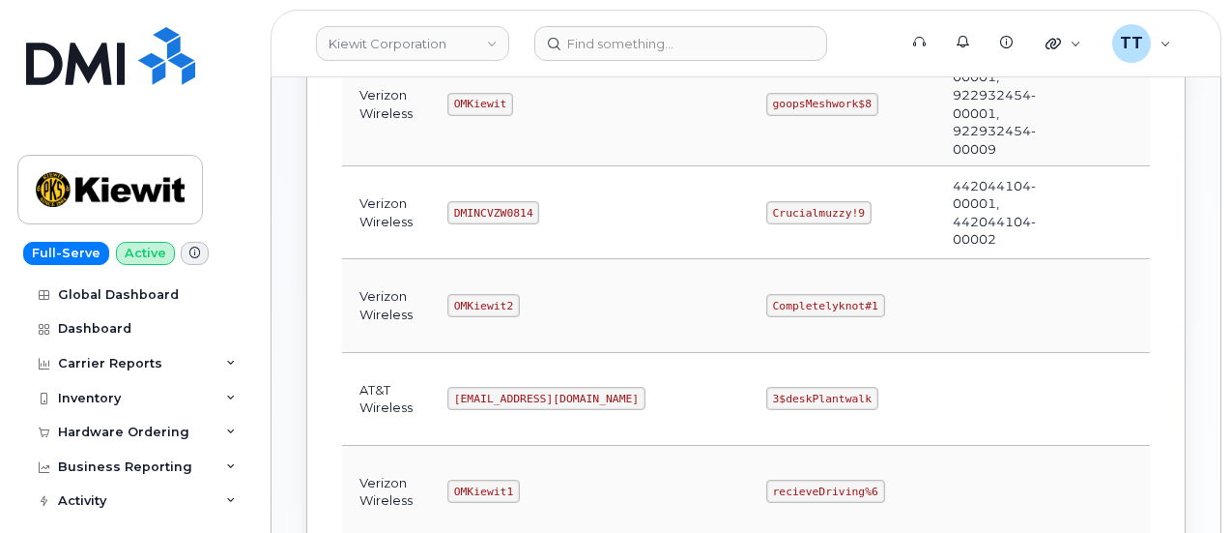
scroll to position [290, 0]
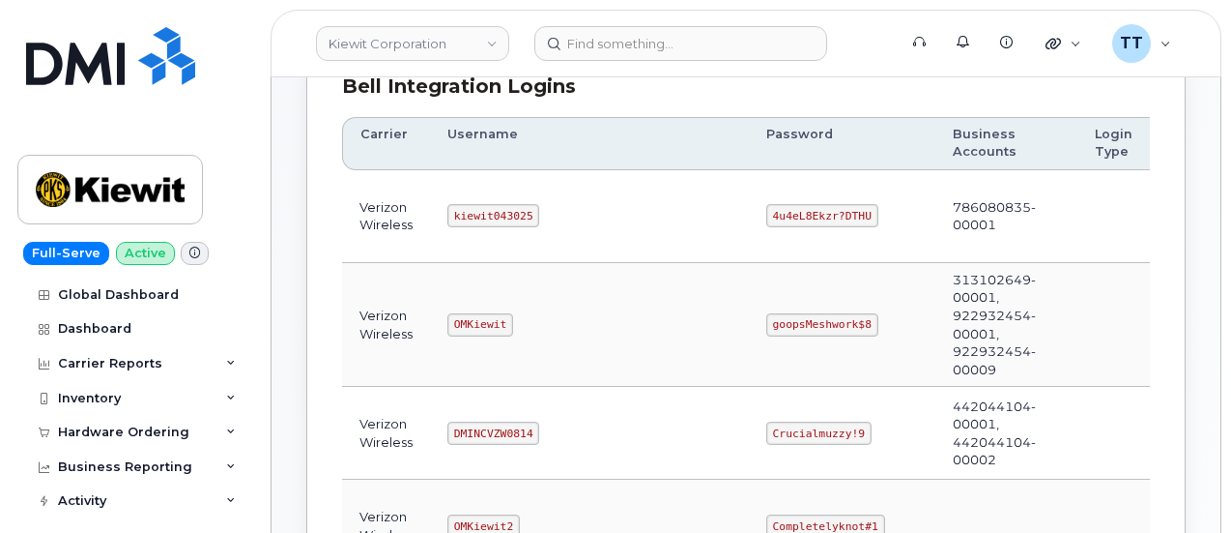
click at [936, 275] on td "313102649-00001, 922932454-00001, 922932454-00009" at bounding box center [1007, 325] width 142 height 124
click at [936, 326] on td "313102649-00001, 922932454-00001, 922932454-00009" at bounding box center [1007, 325] width 142 height 124
click at [481, 218] on code "kiewit043025" at bounding box center [493, 215] width 92 height 23
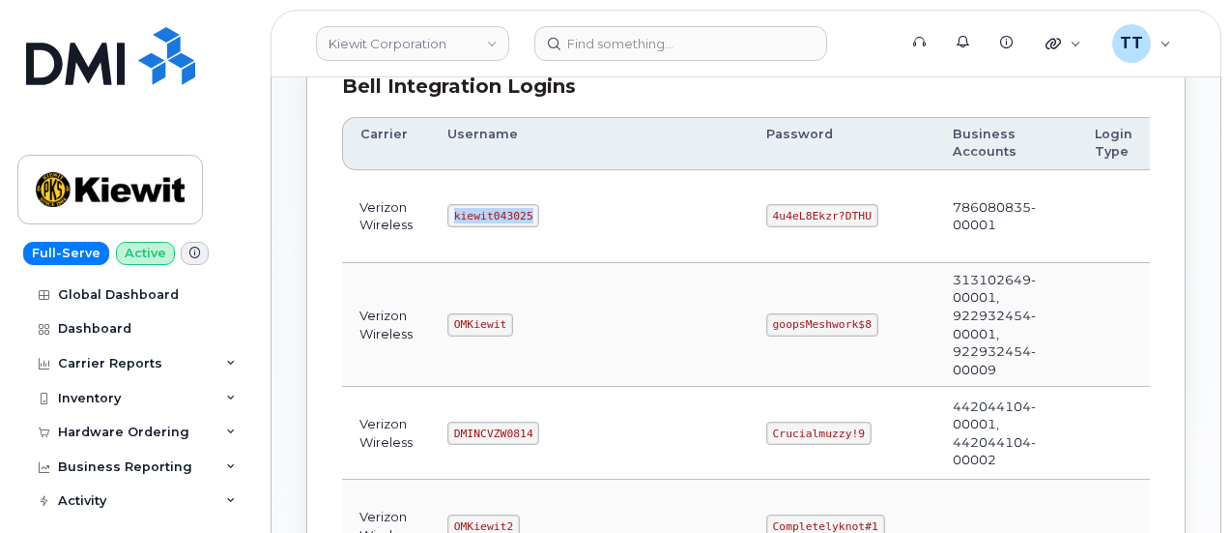
copy code "kiewit043025"
click at [749, 205] on td "4u4eL8Ekzr?DTHU" at bounding box center [842, 216] width 187 height 93
click at [766, 210] on code "4u4eL8Ekzr?DTHU" at bounding box center [822, 215] width 112 height 23
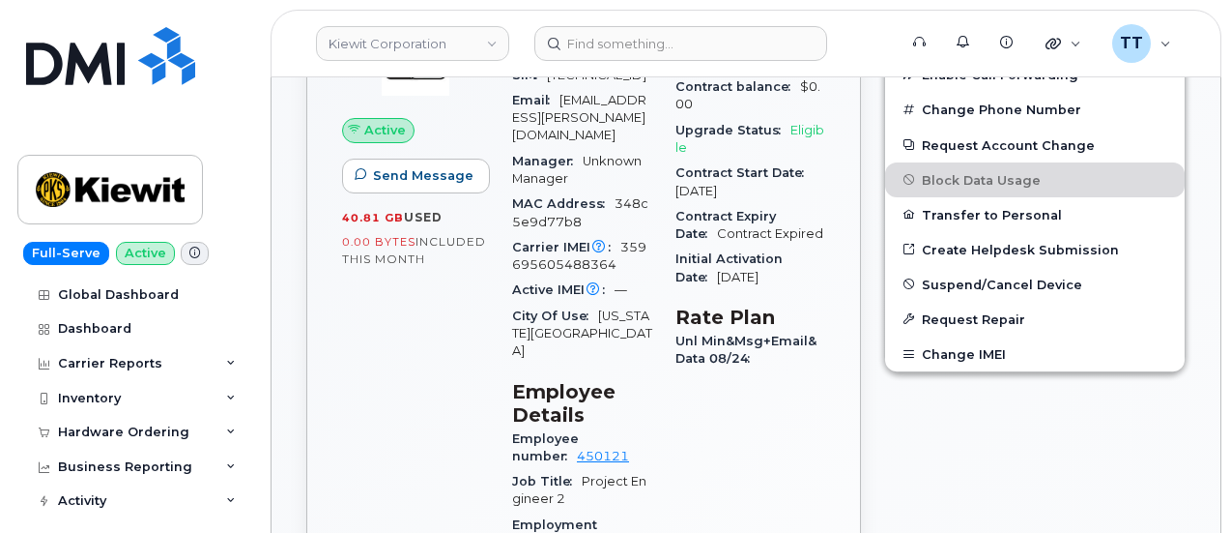
scroll to position [685, 0]
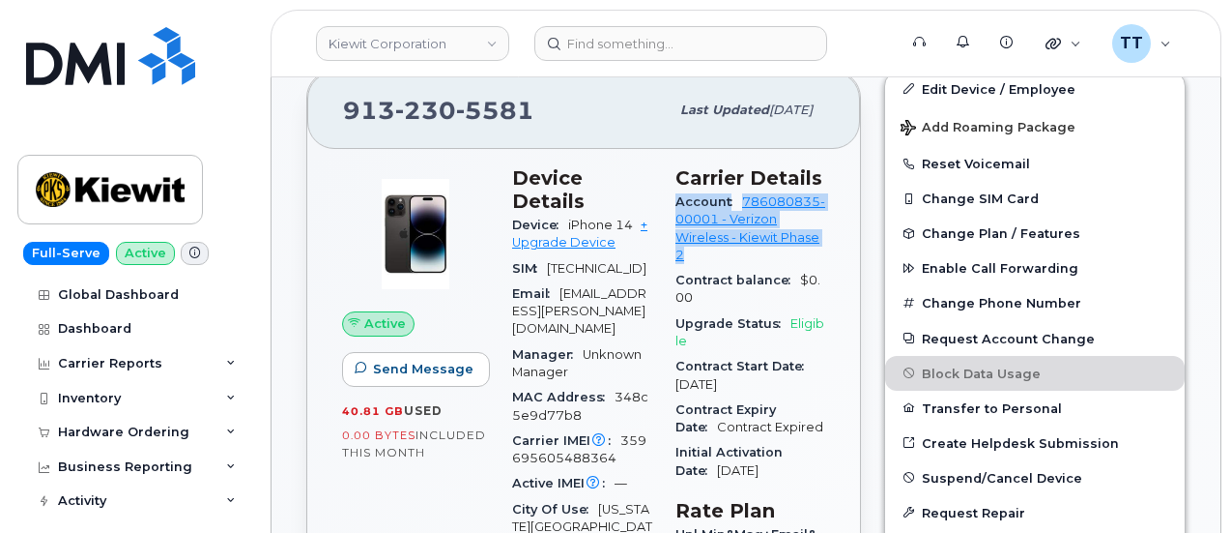
drag, startPoint x: 677, startPoint y: 194, endPoint x: 793, endPoint y: 262, distance: 134.3
click at [807, 262] on div "Account 786080835-00001 - Verizon Wireless - [PERSON_NAME] Phase 2" at bounding box center [751, 228] width 150 height 78
